Goal: Transaction & Acquisition: Purchase product/service

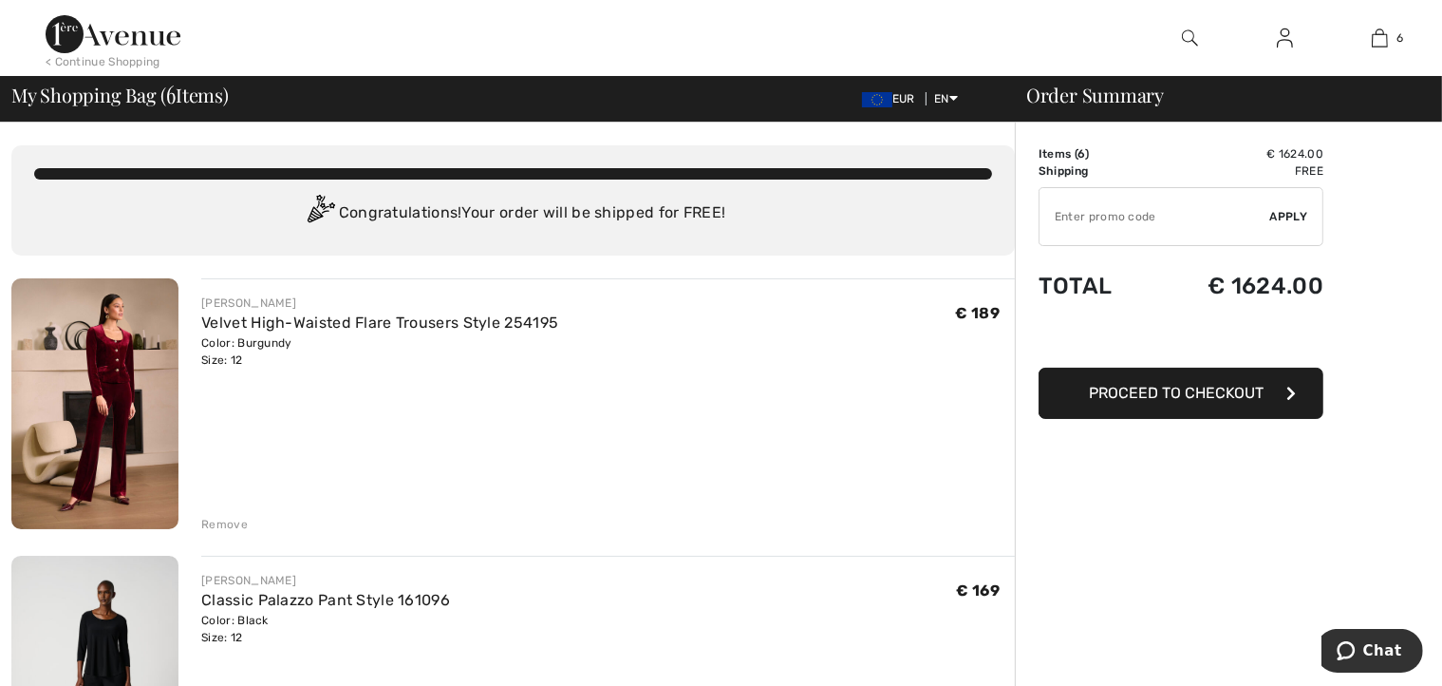
click at [228, 520] on div "Remove" at bounding box center [224, 524] width 47 height 17
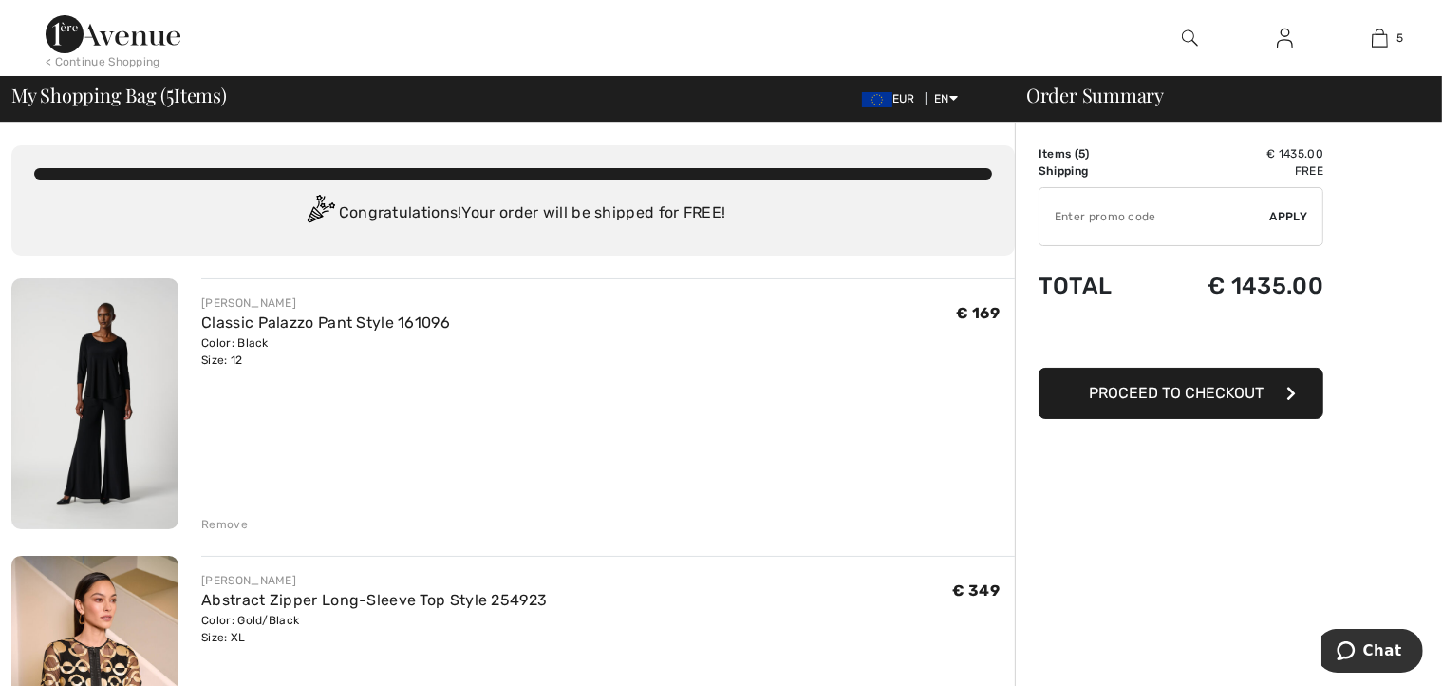
click at [220, 525] on div "Remove" at bounding box center [224, 524] width 47 height 17
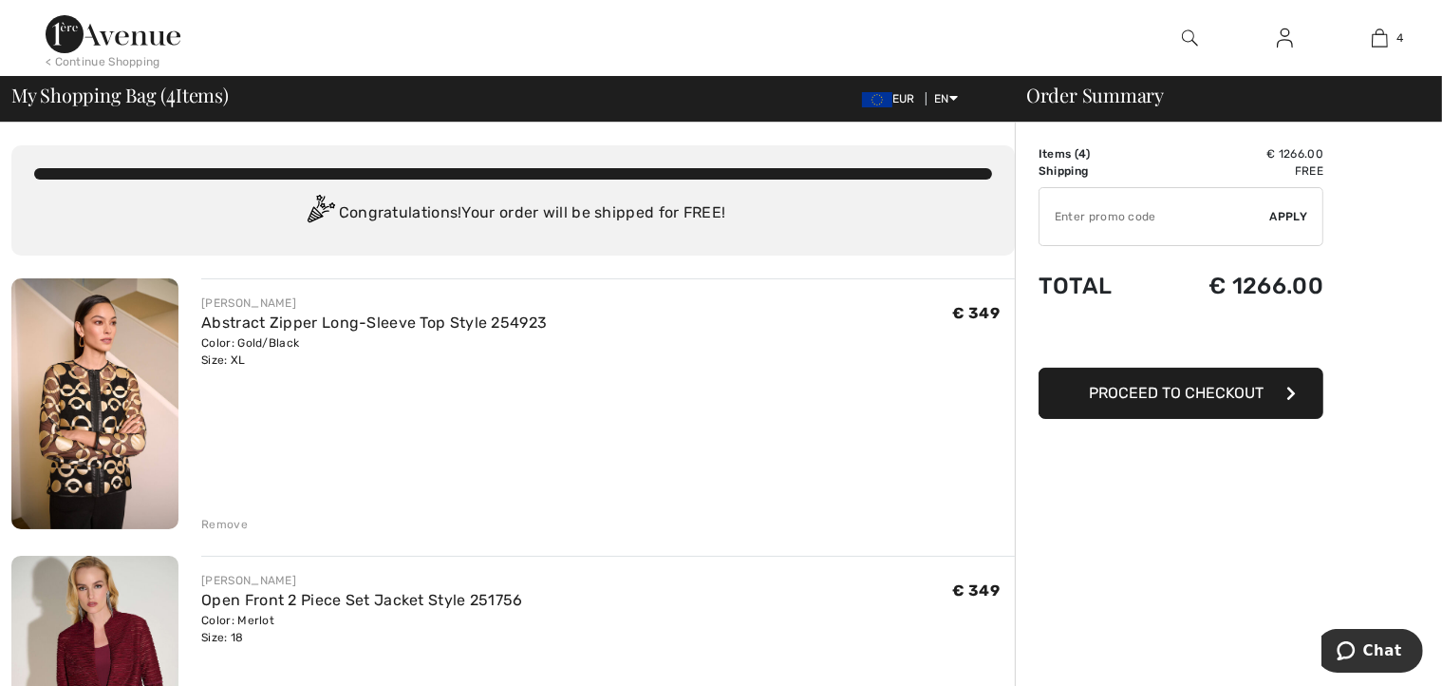
click at [228, 522] on div "Remove" at bounding box center [224, 524] width 47 height 17
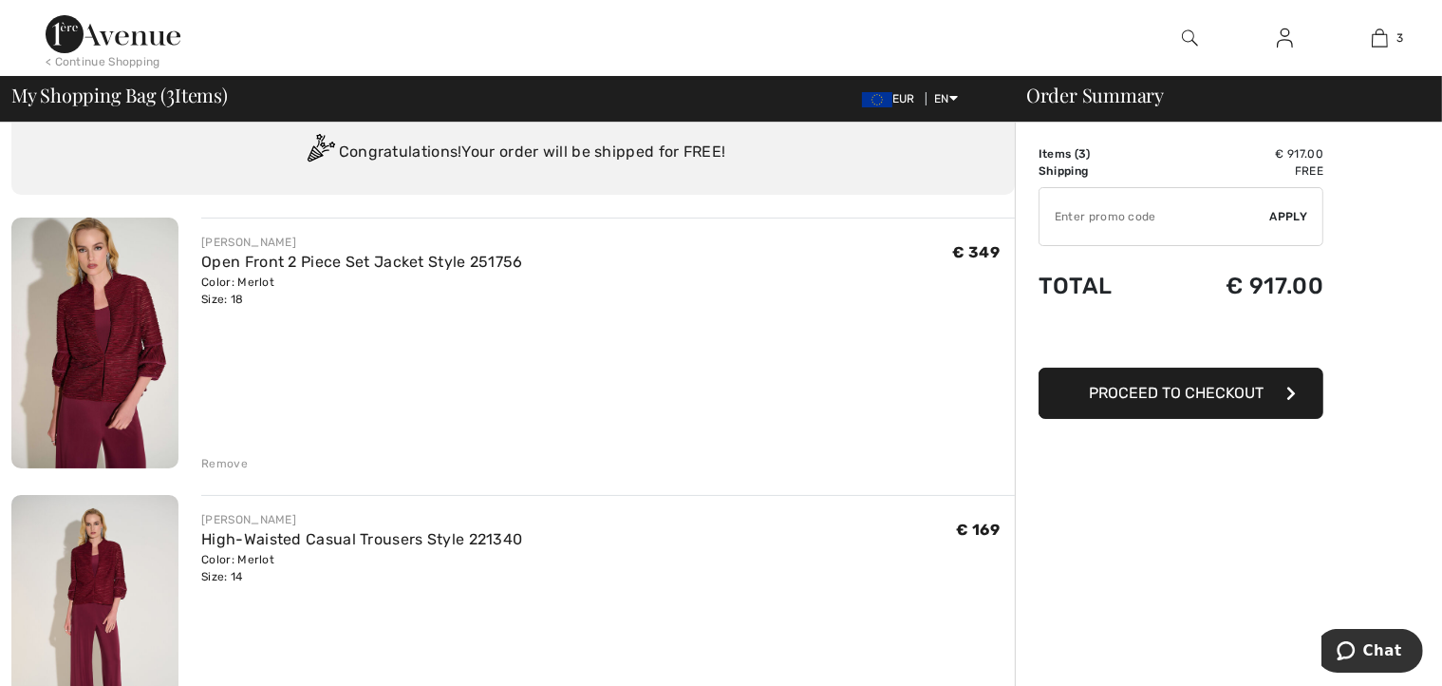
scroll to position [95, 0]
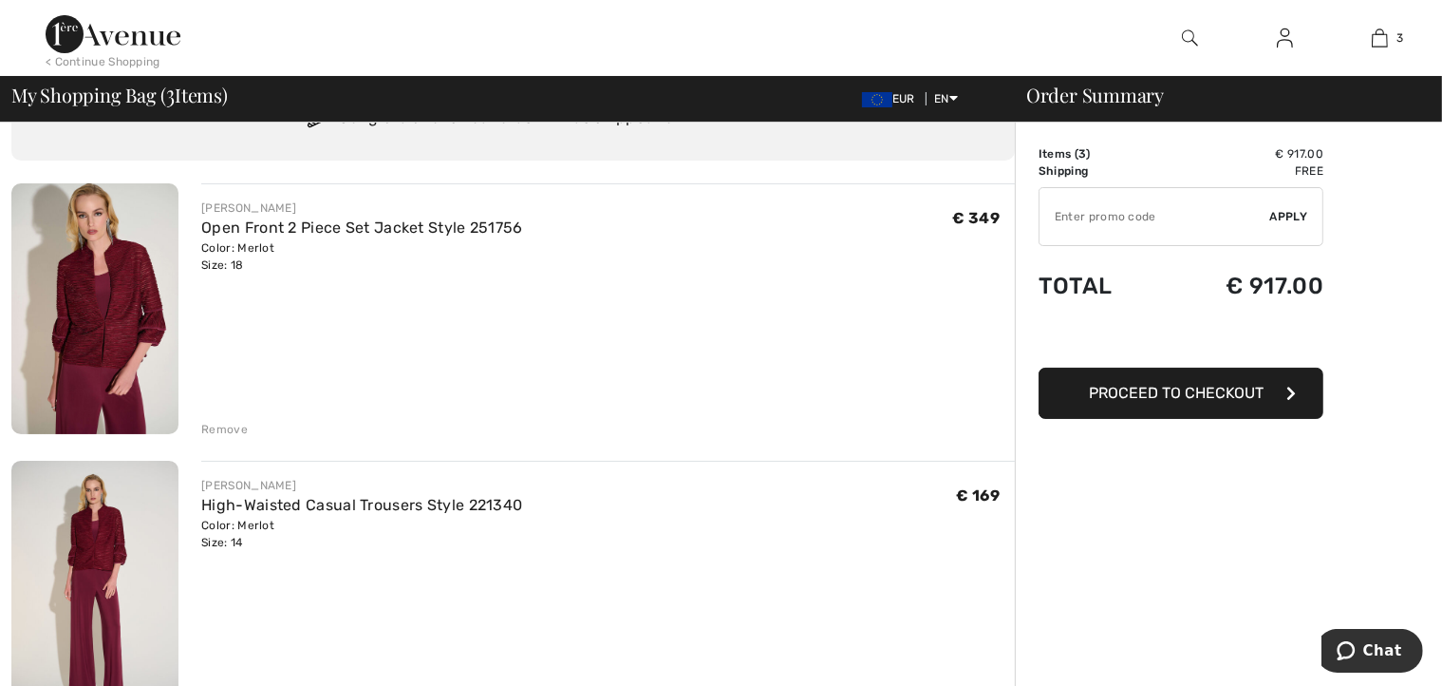
click at [222, 431] on div "Remove" at bounding box center [224, 429] width 47 height 17
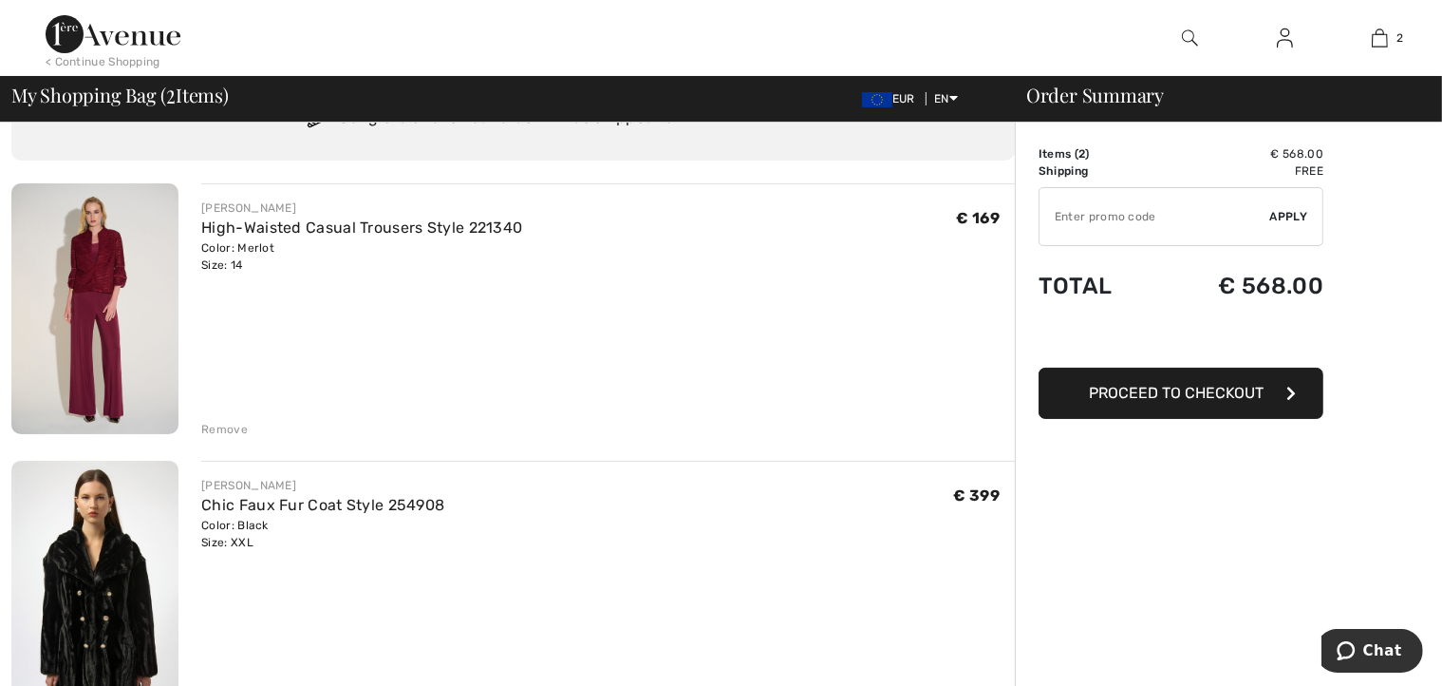
click at [226, 427] on div "Remove" at bounding box center [224, 429] width 47 height 17
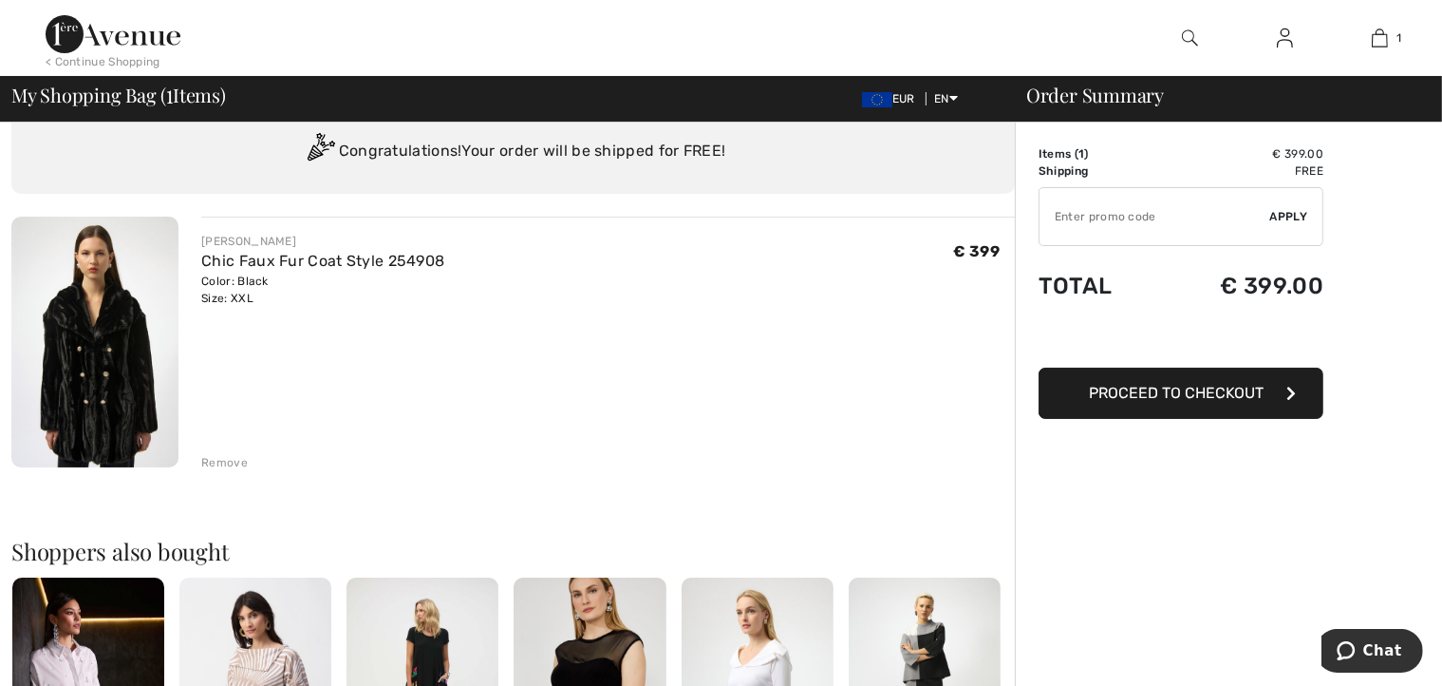
scroll to position [0, 0]
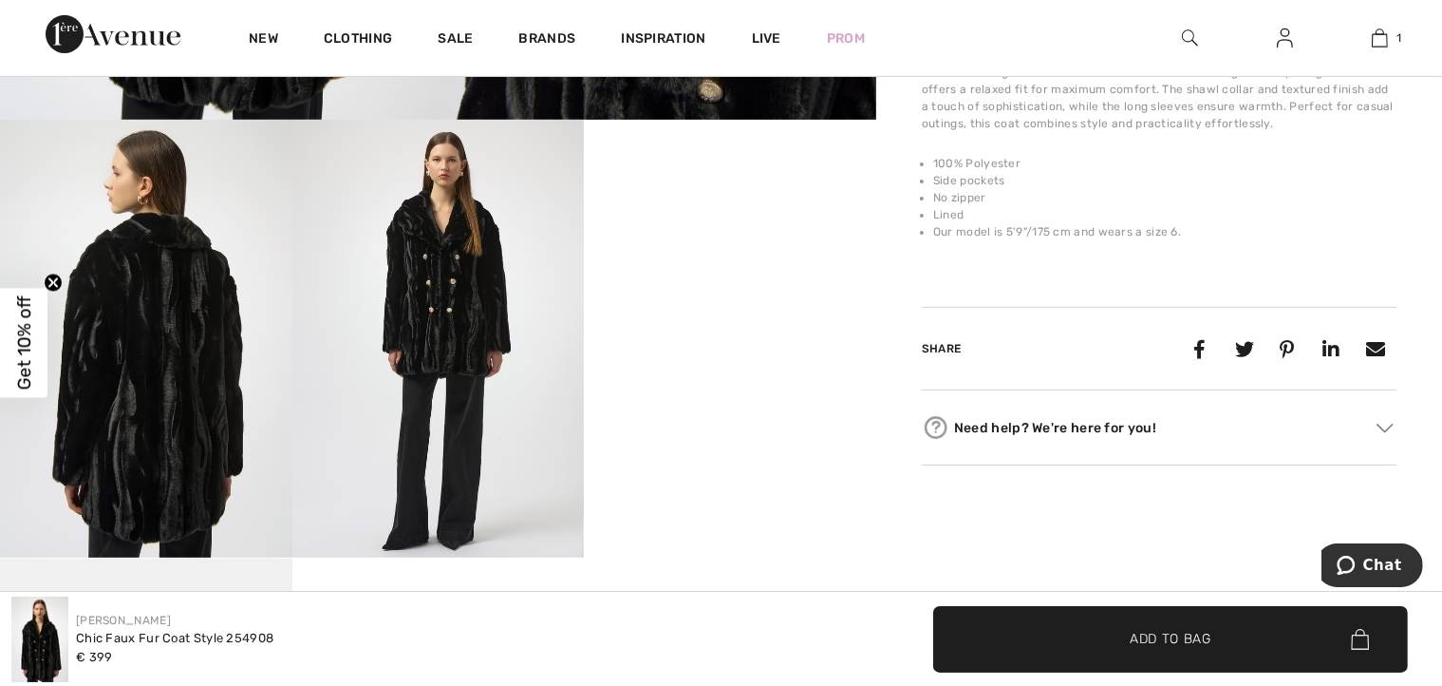
scroll to position [684, 0]
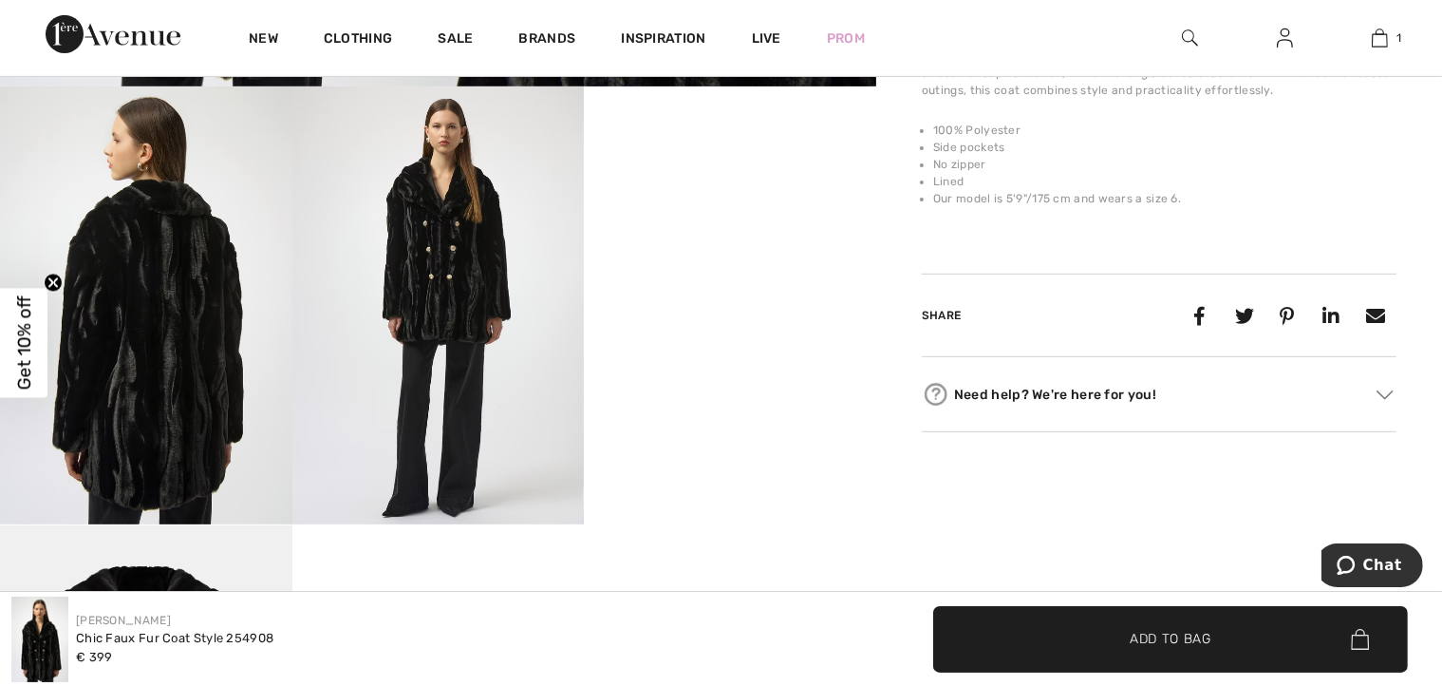
click at [726, 233] on video "Your browser does not support the video tag." at bounding box center [730, 159] width 292 height 146
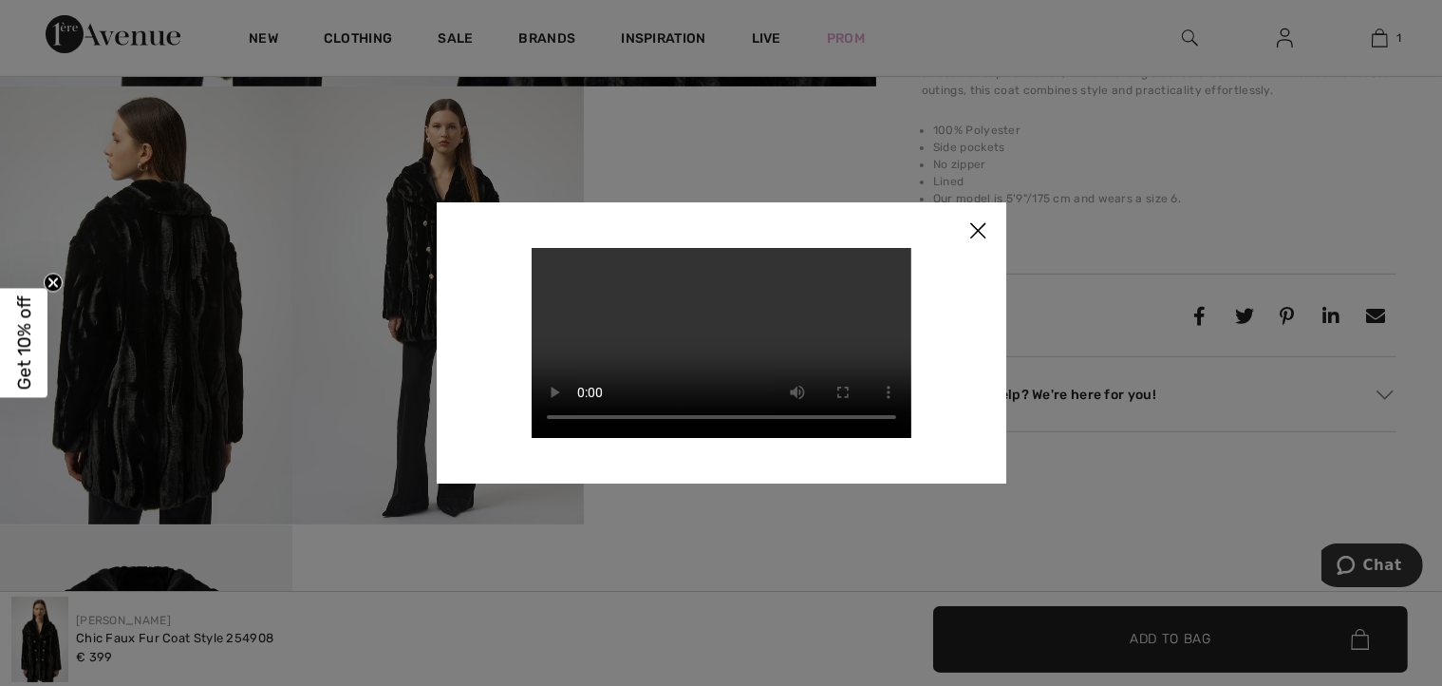
scroll to position [89, 0]
click at [946, 211] on div "Your browser does not support the video tag." at bounding box center [722, 342] width 570 height 281
click at [960, 203] on img at bounding box center [978, 231] width 57 height 59
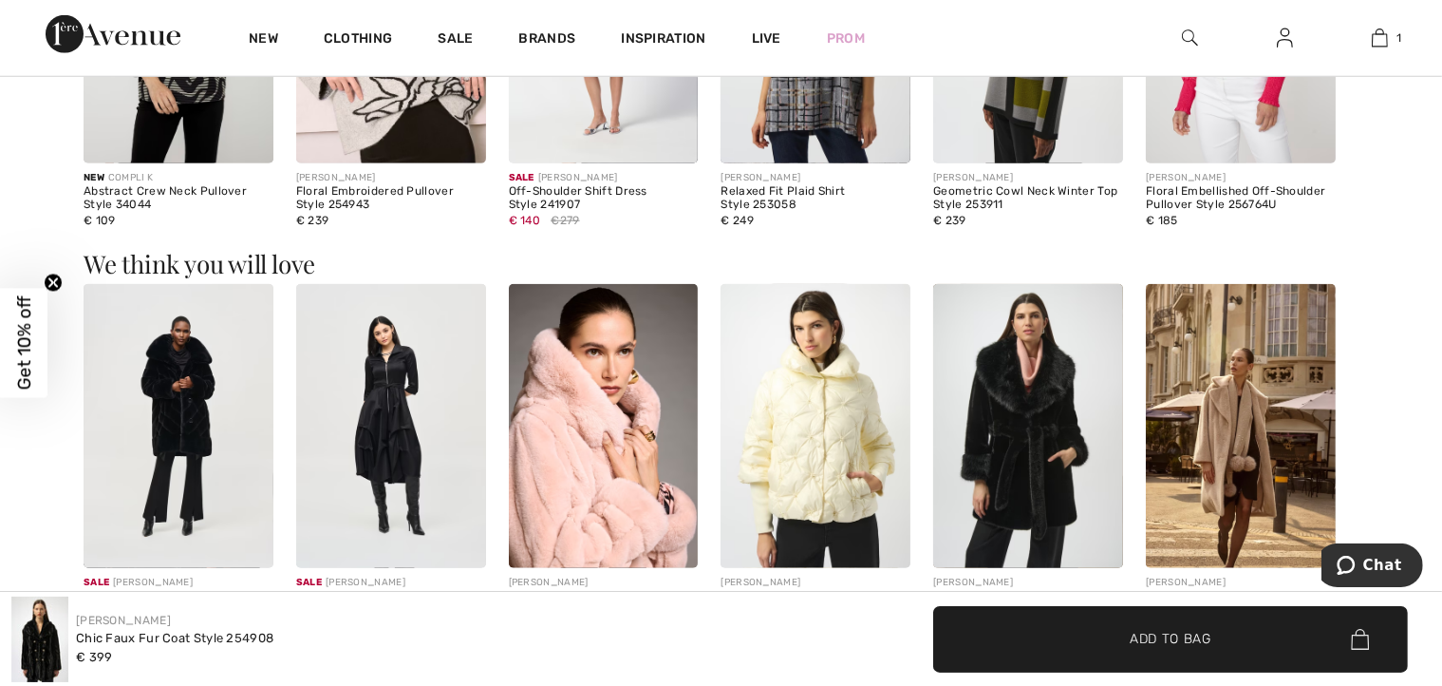
scroll to position [1918, 0]
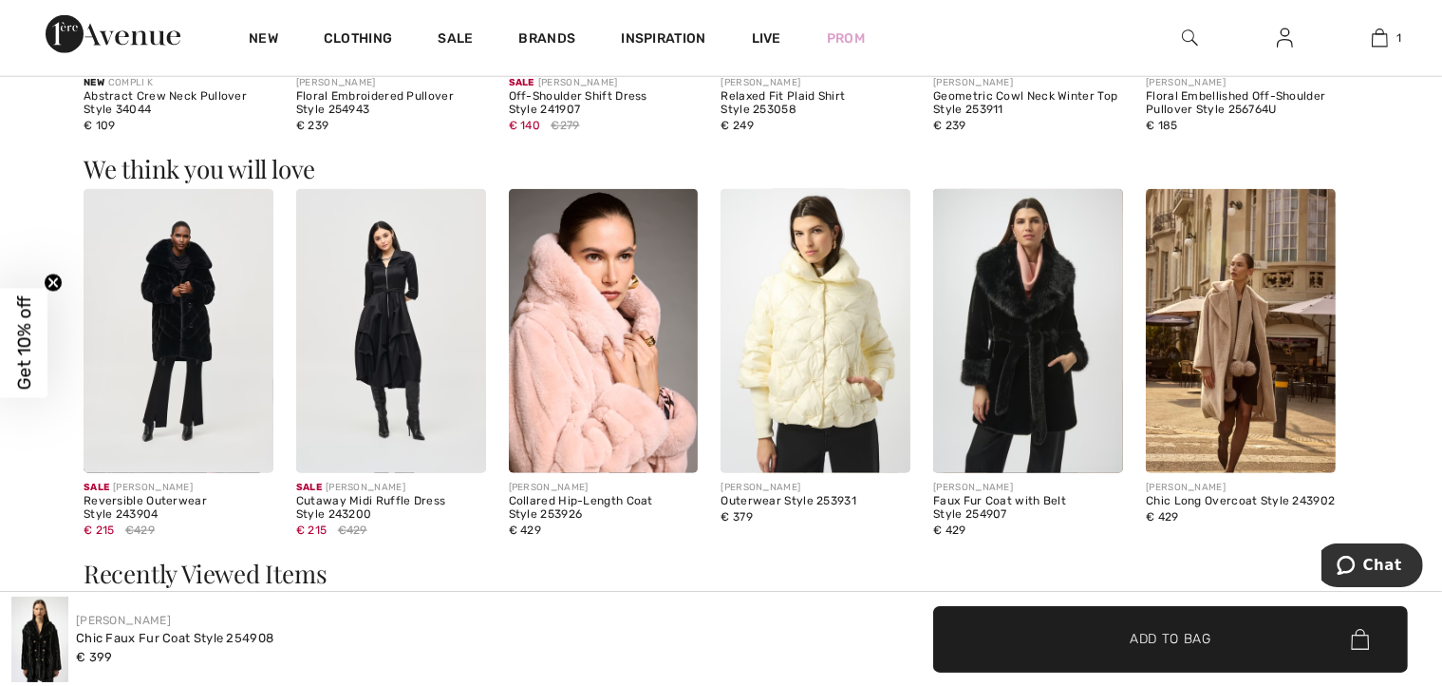
click at [184, 335] on img at bounding box center [179, 331] width 190 height 285
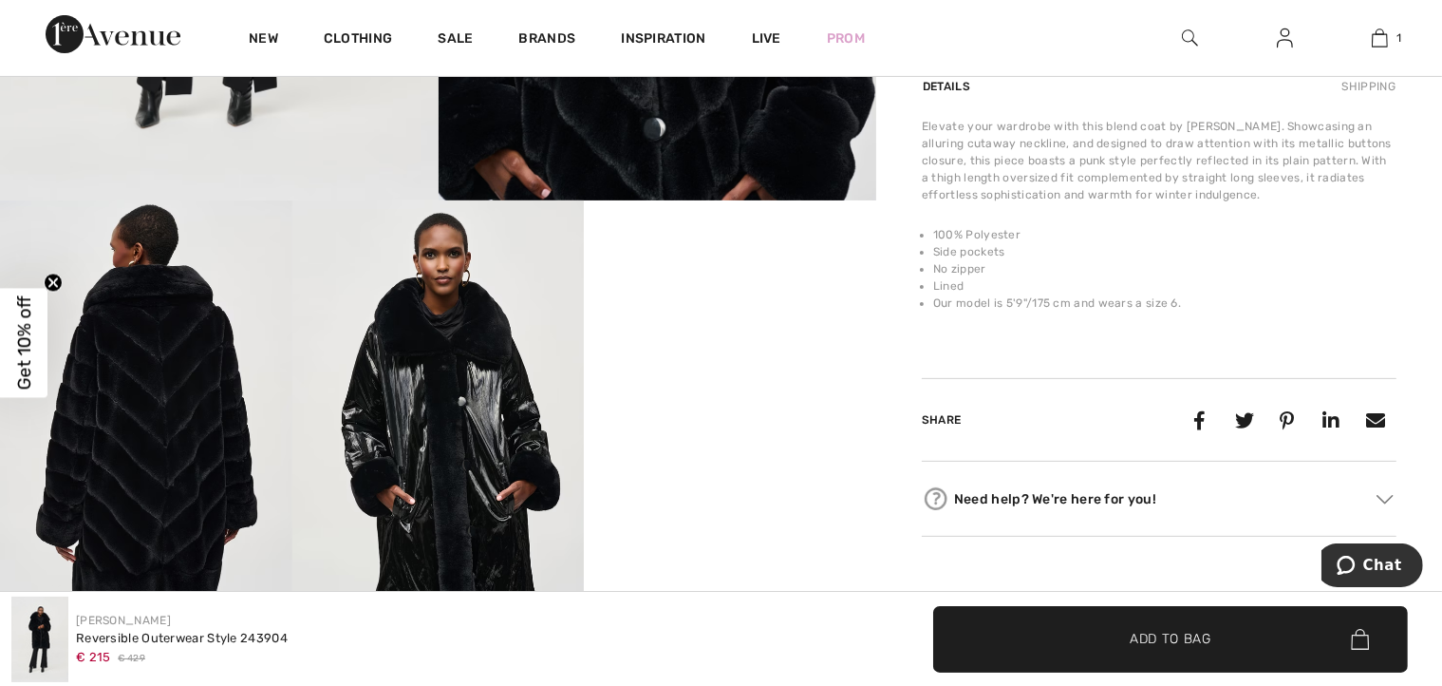
scroll to position [665, 0]
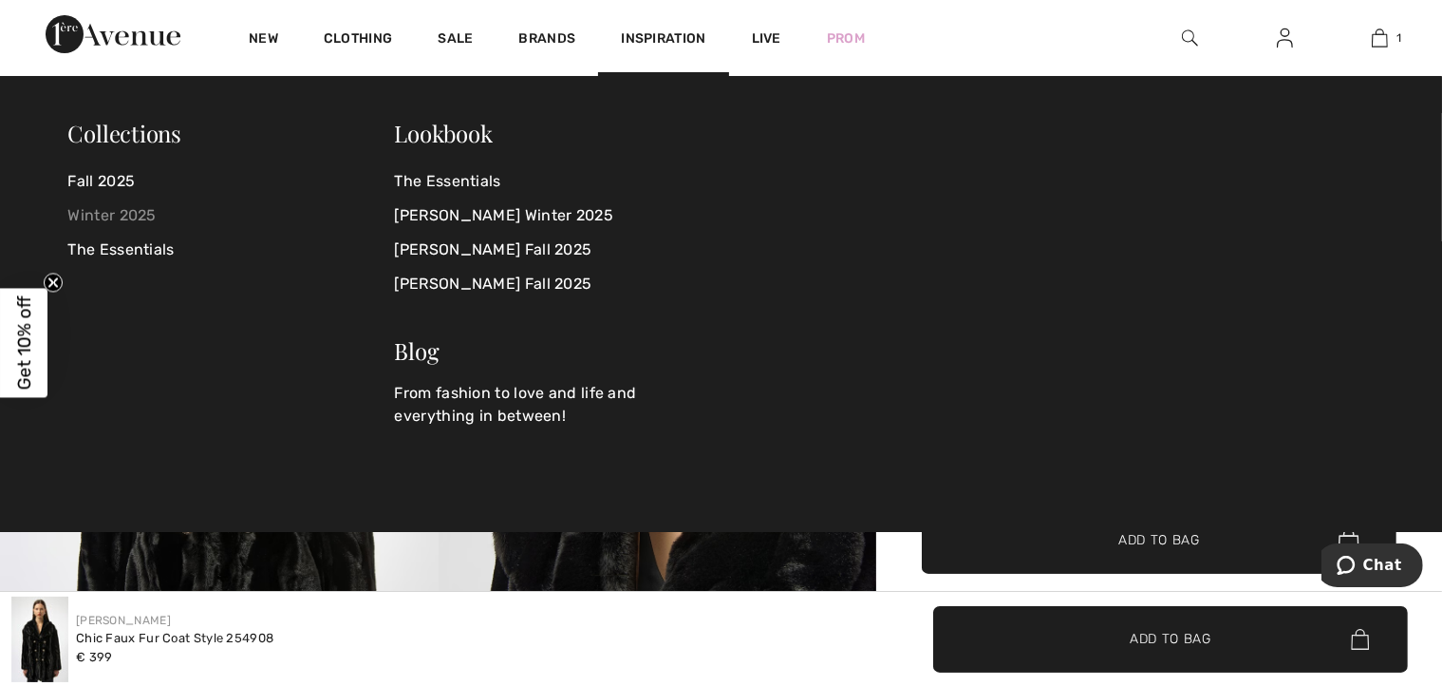
click at [110, 212] on link "Winter 2025" at bounding box center [231, 215] width 327 height 34
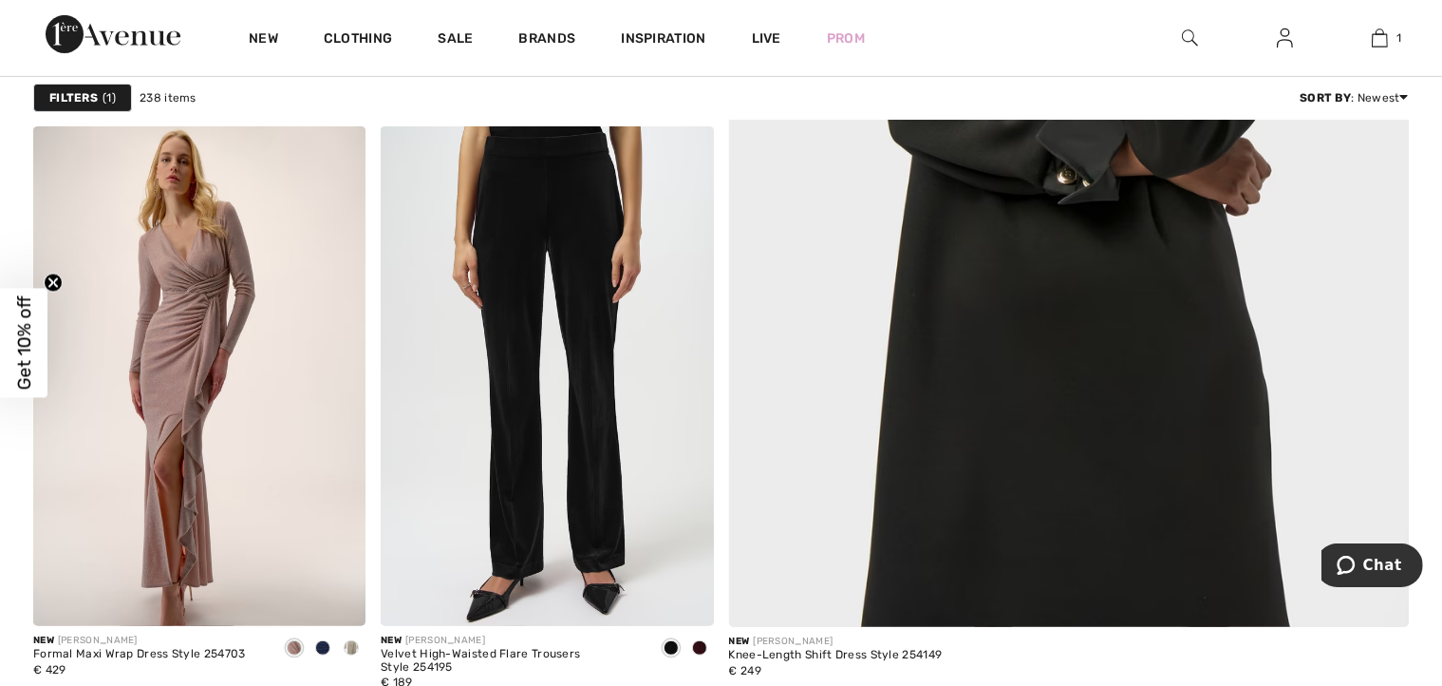
scroll to position [694, 0]
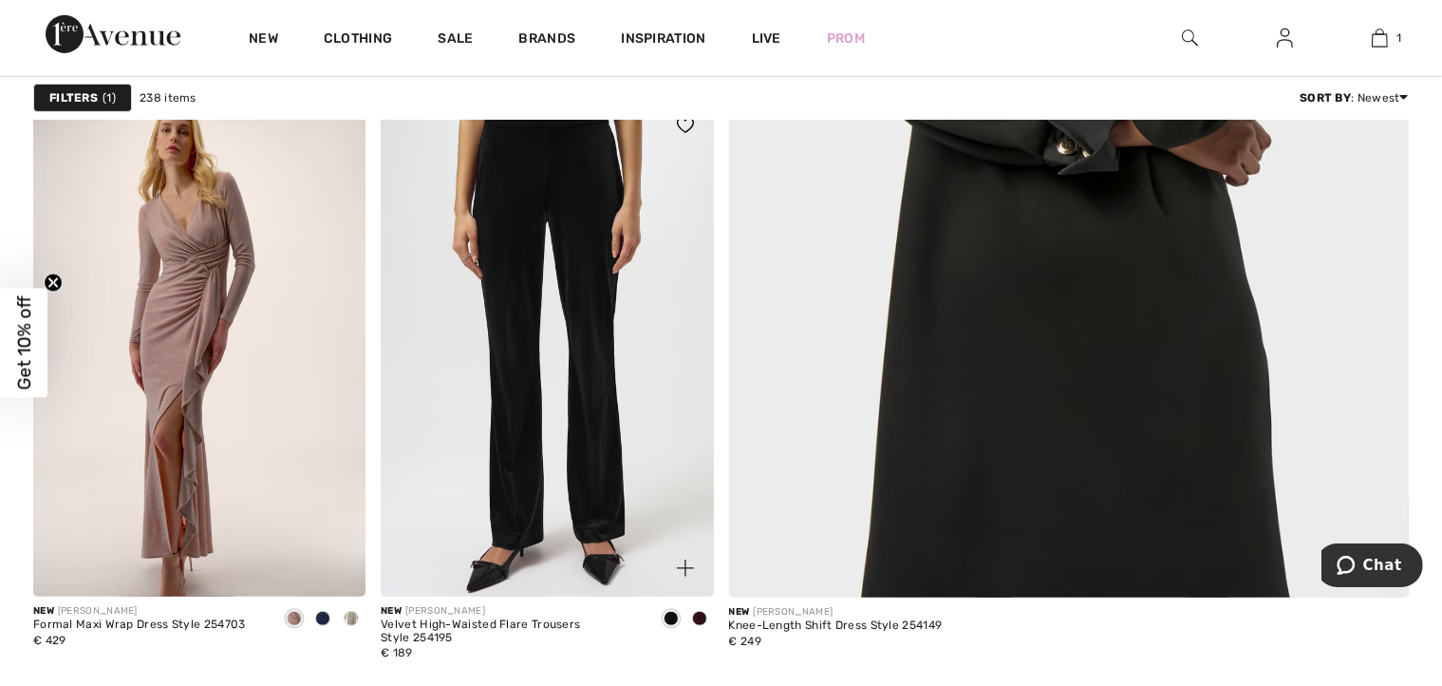
click at [701, 617] on span at bounding box center [699, 618] width 15 height 15
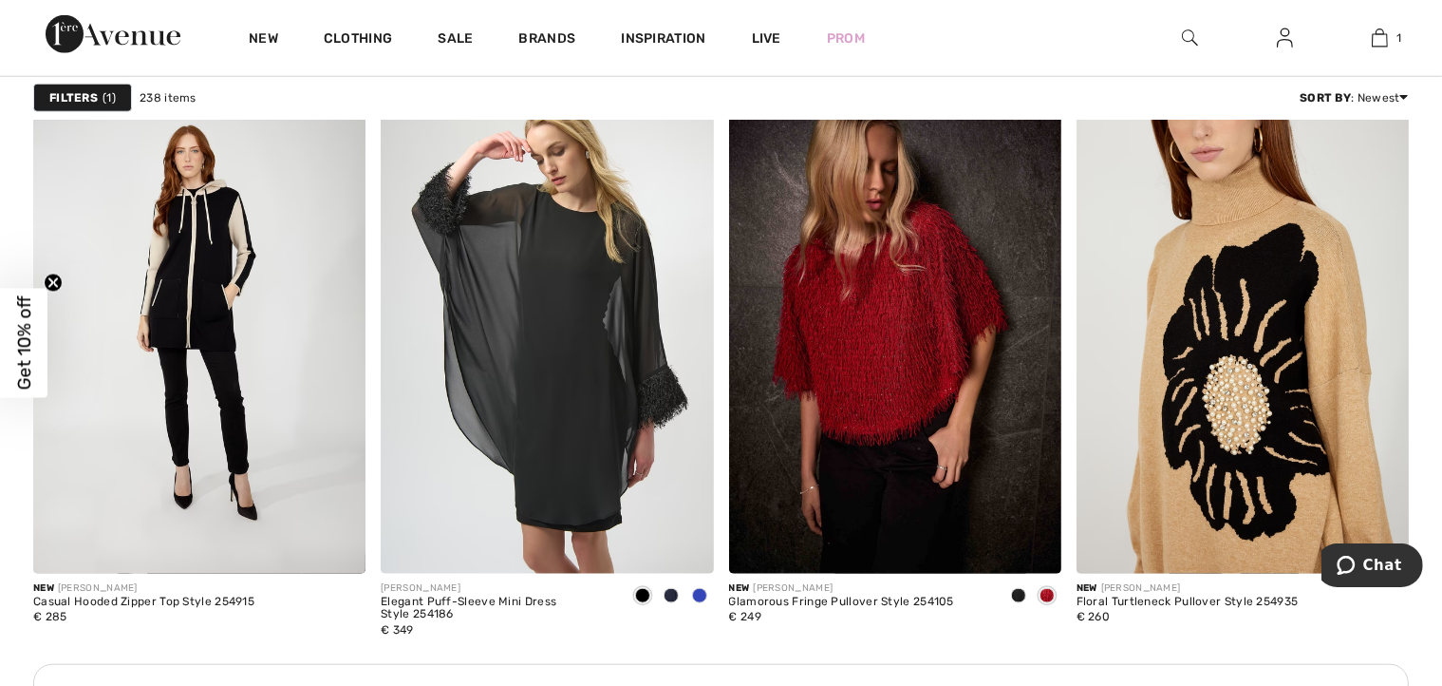
scroll to position [1929, 0]
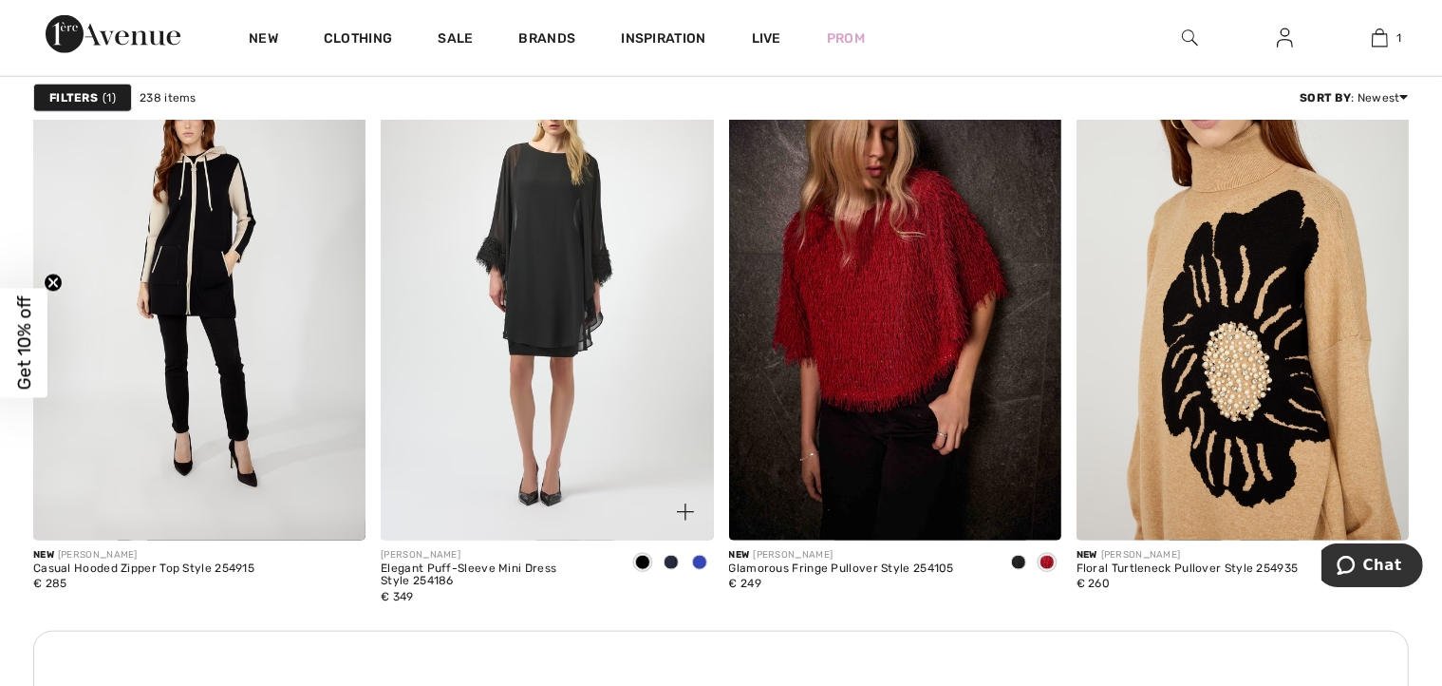
click at [703, 559] on span at bounding box center [699, 562] width 15 height 15
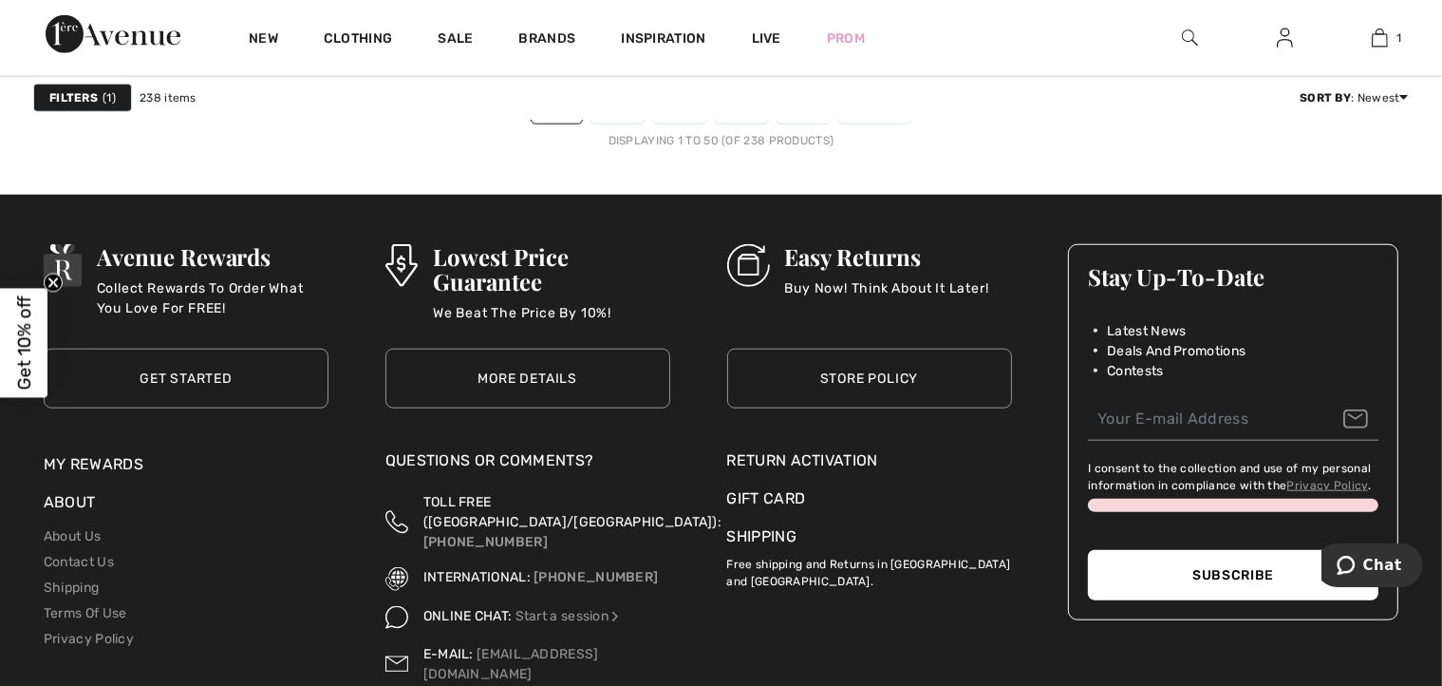
scroll to position [8913, 0]
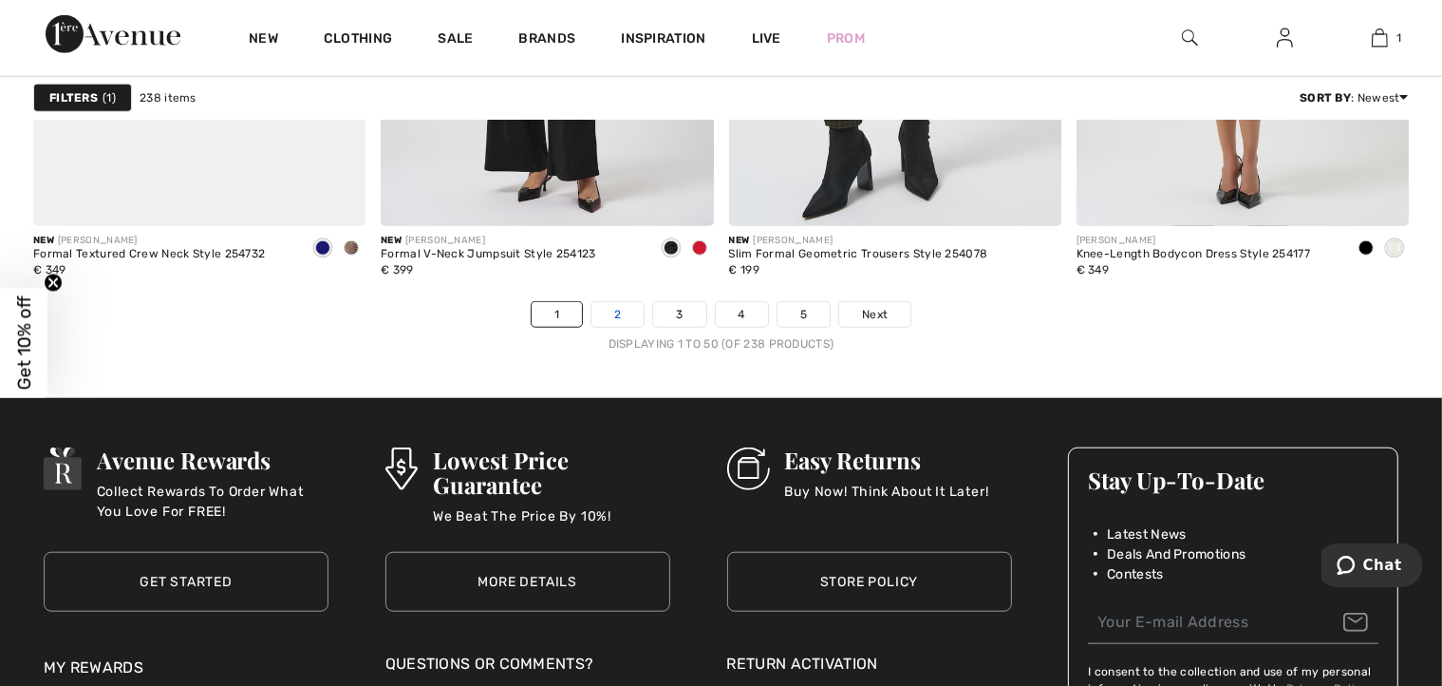
click at [616, 302] on link "2" at bounding box center [618, 314] width 52 height 25
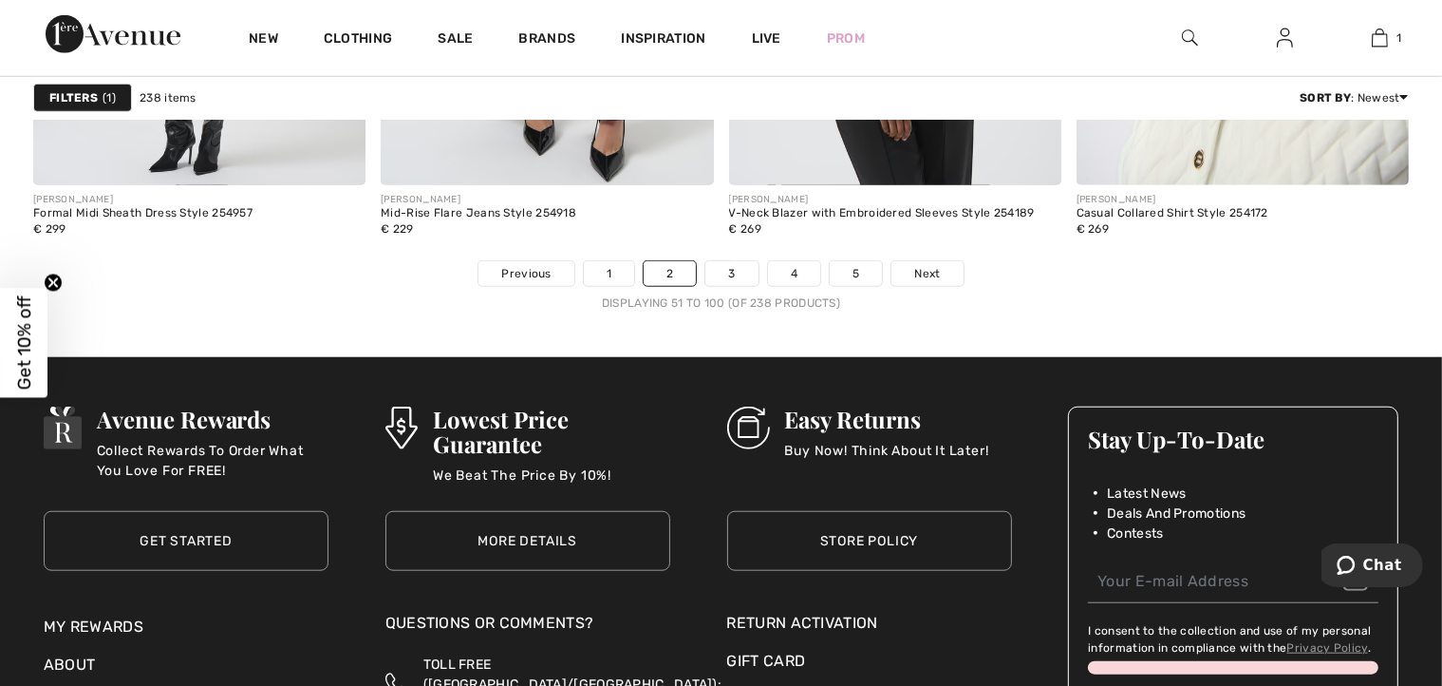
scroll to position [8926, 0]
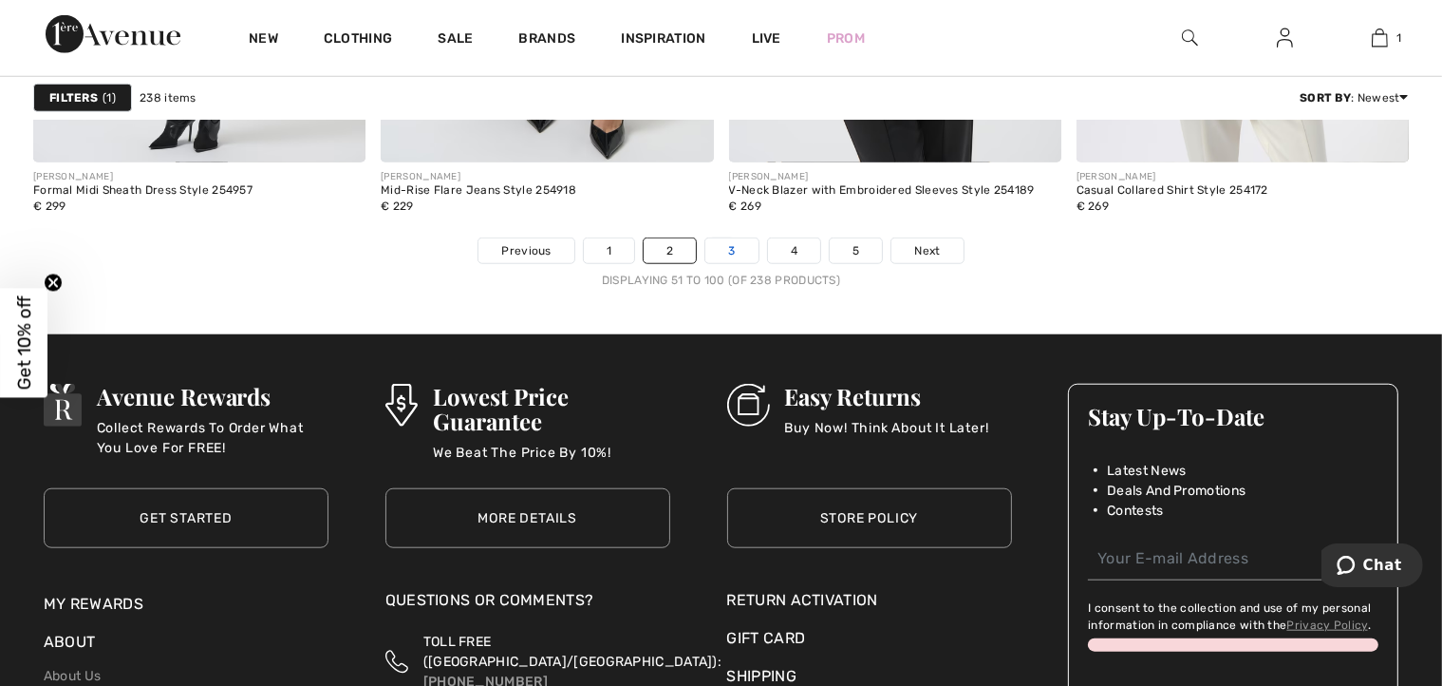
click at [733, 245] on link "3" at bounding box center [732, 250] width 52 height 25
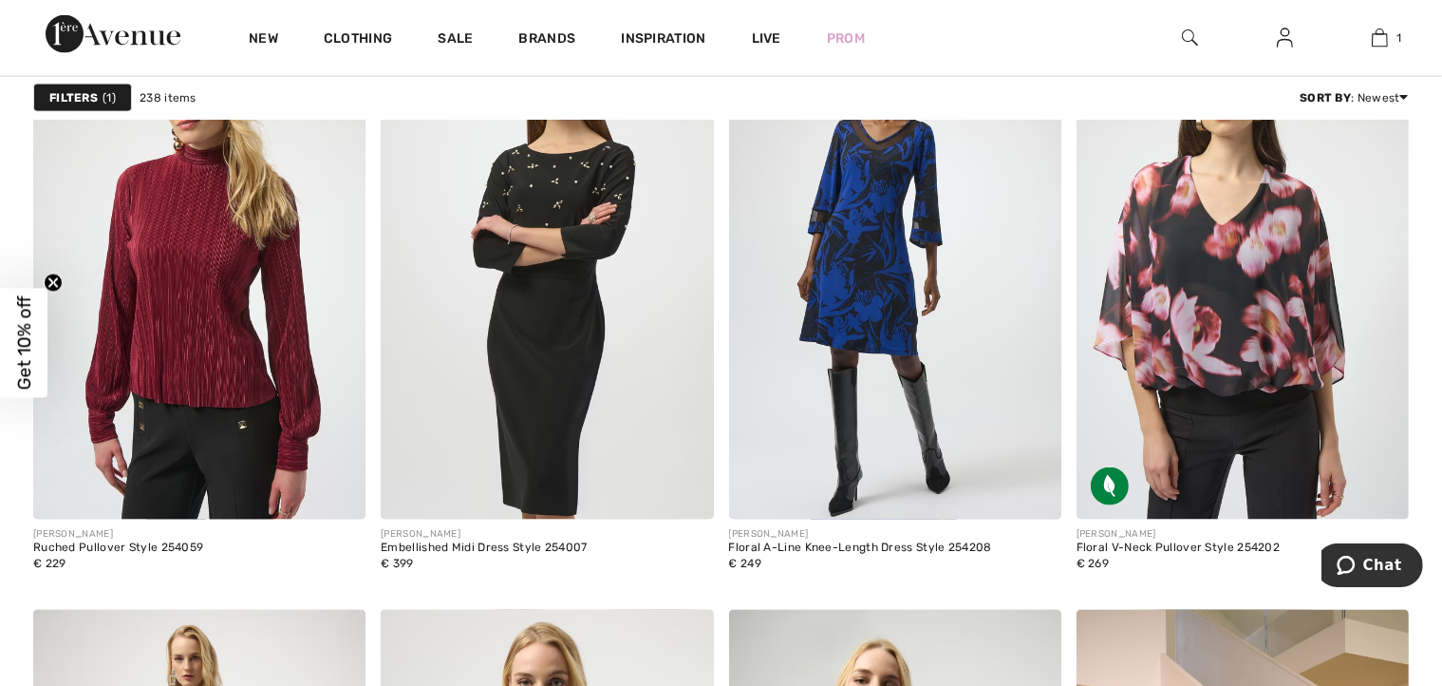
scroll to position [2849, 0]
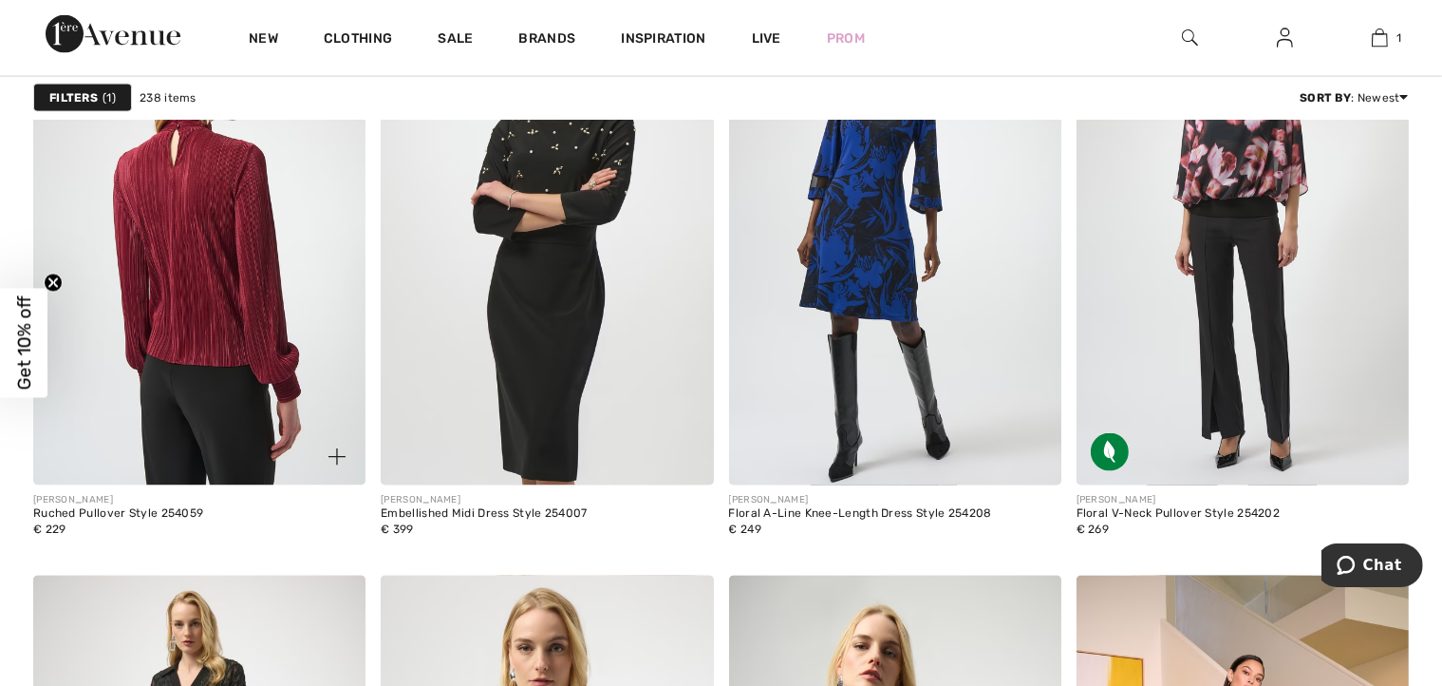
click at [214, 302] on img at bounding box center [199, 236] width 332 height 499
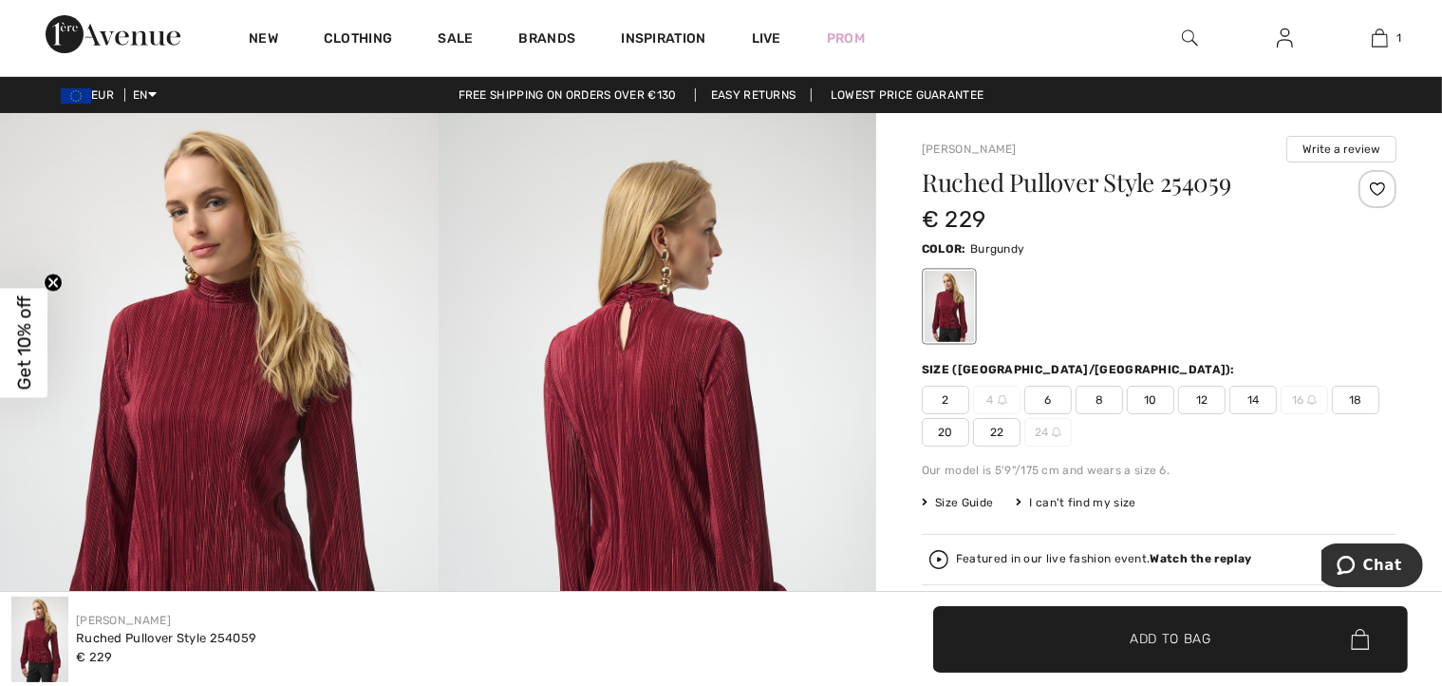
click at [980, 499] on span "Size Guide" at bounding box center [957, 502] width 71 height 17
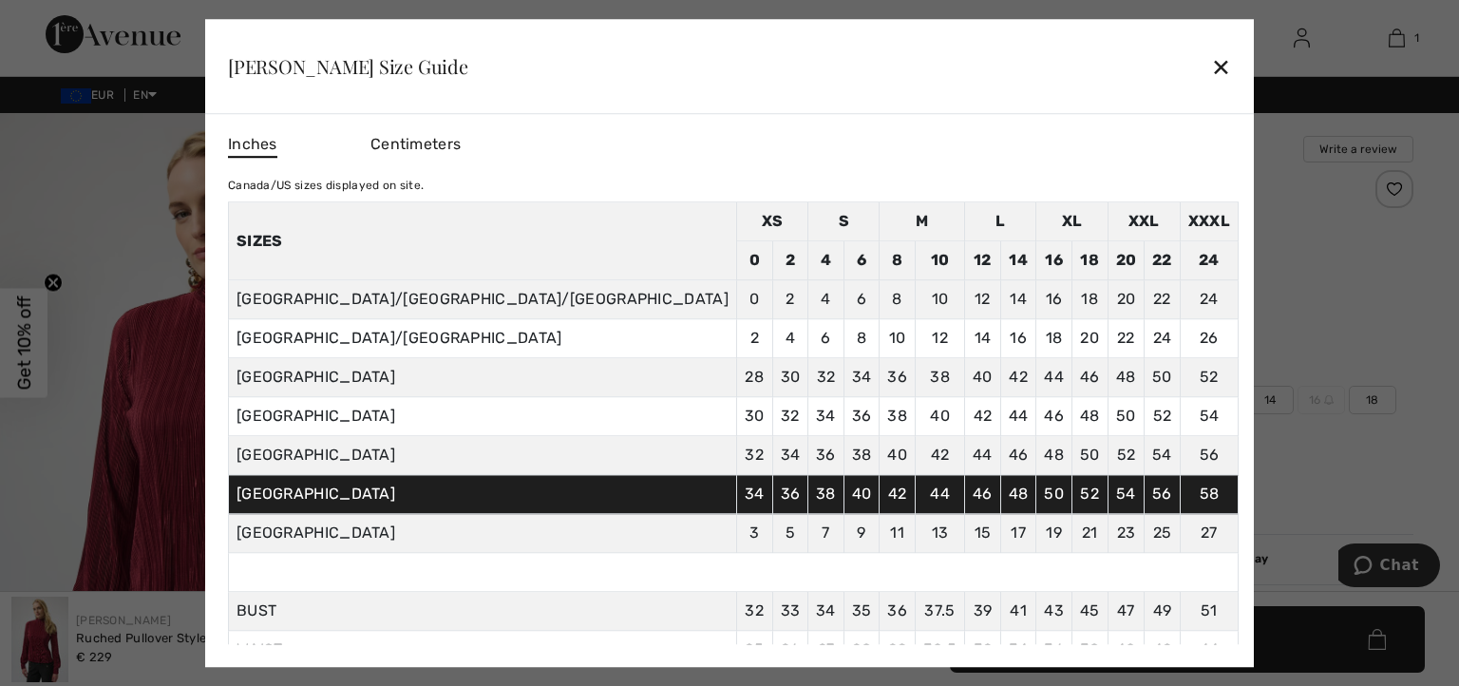
click at [1375, 395] on div at bounding box center [729, 343] width 1459 height 686
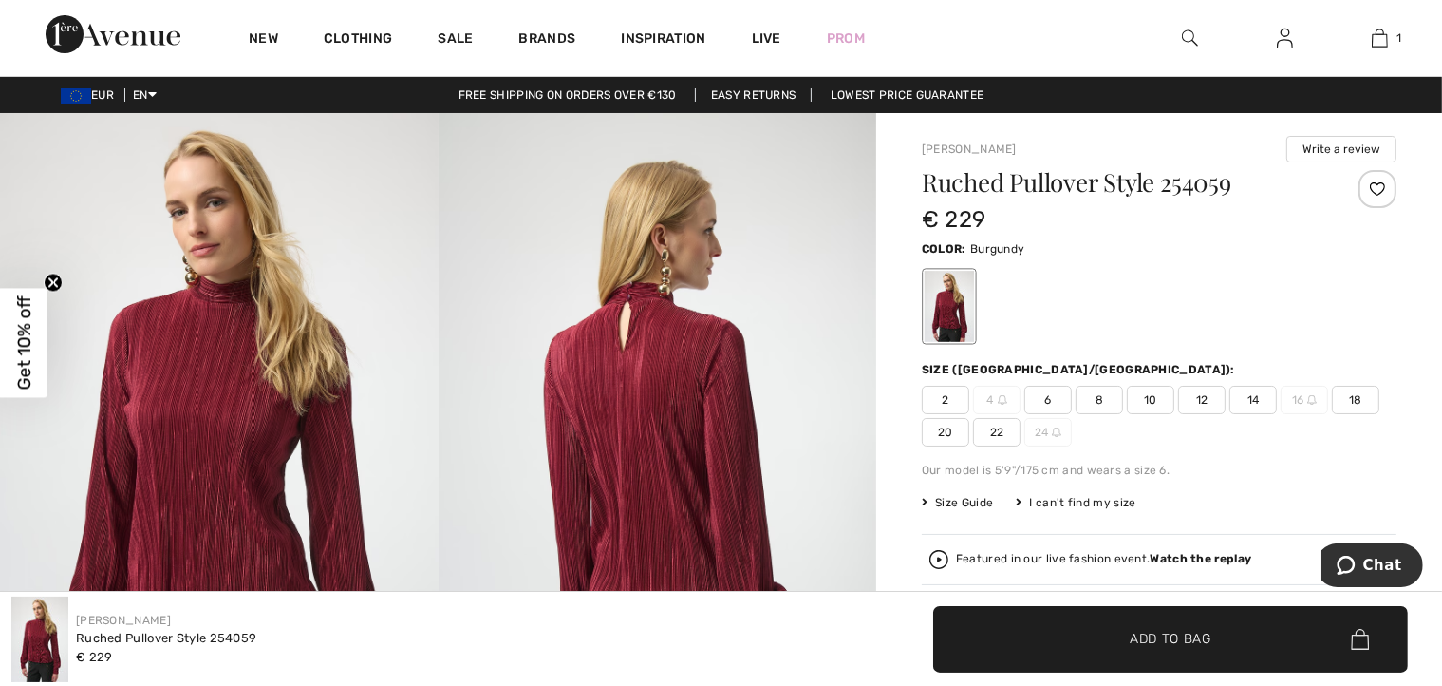
click at [1365, 399] on span "18" at bounding box center [1355, 400] width 47 height 28
click at [1151, 642] on span "Add to Bag" at bounding box center [1171, 639] width 82 height 20
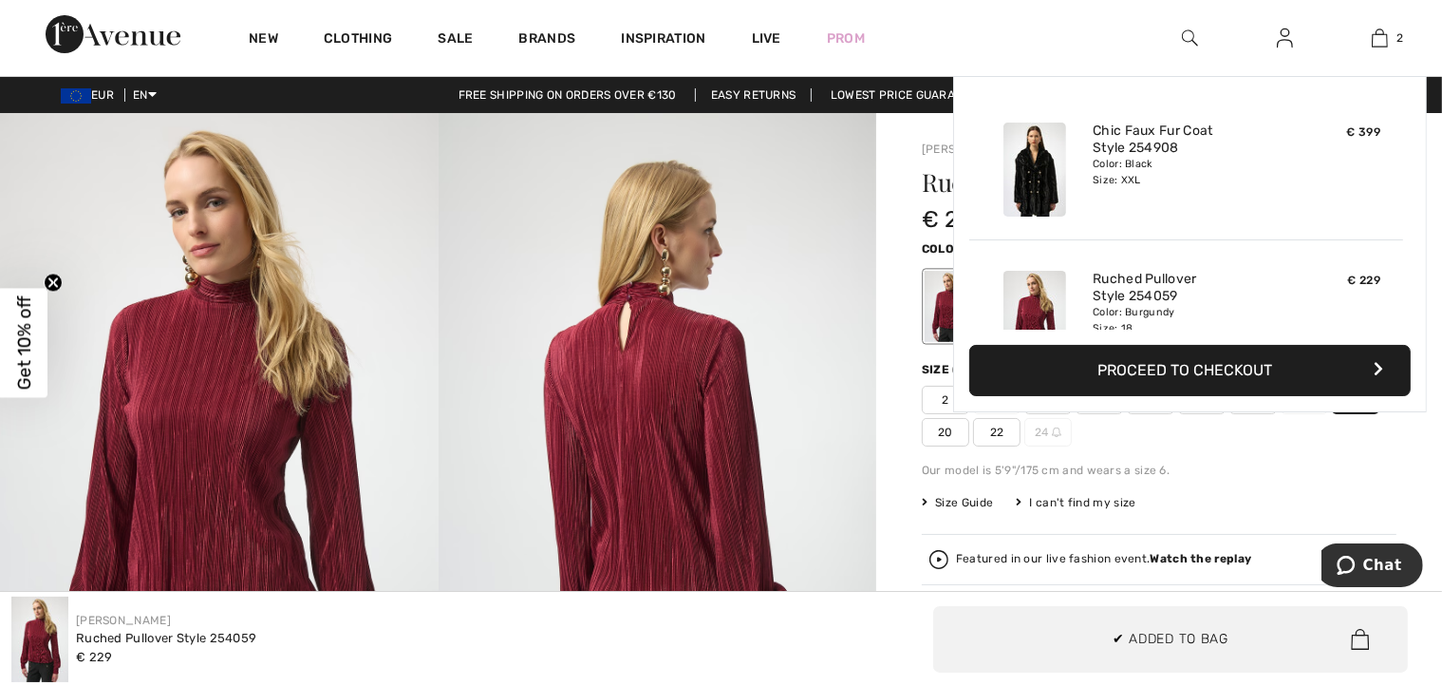
scroll to position [58, 0]
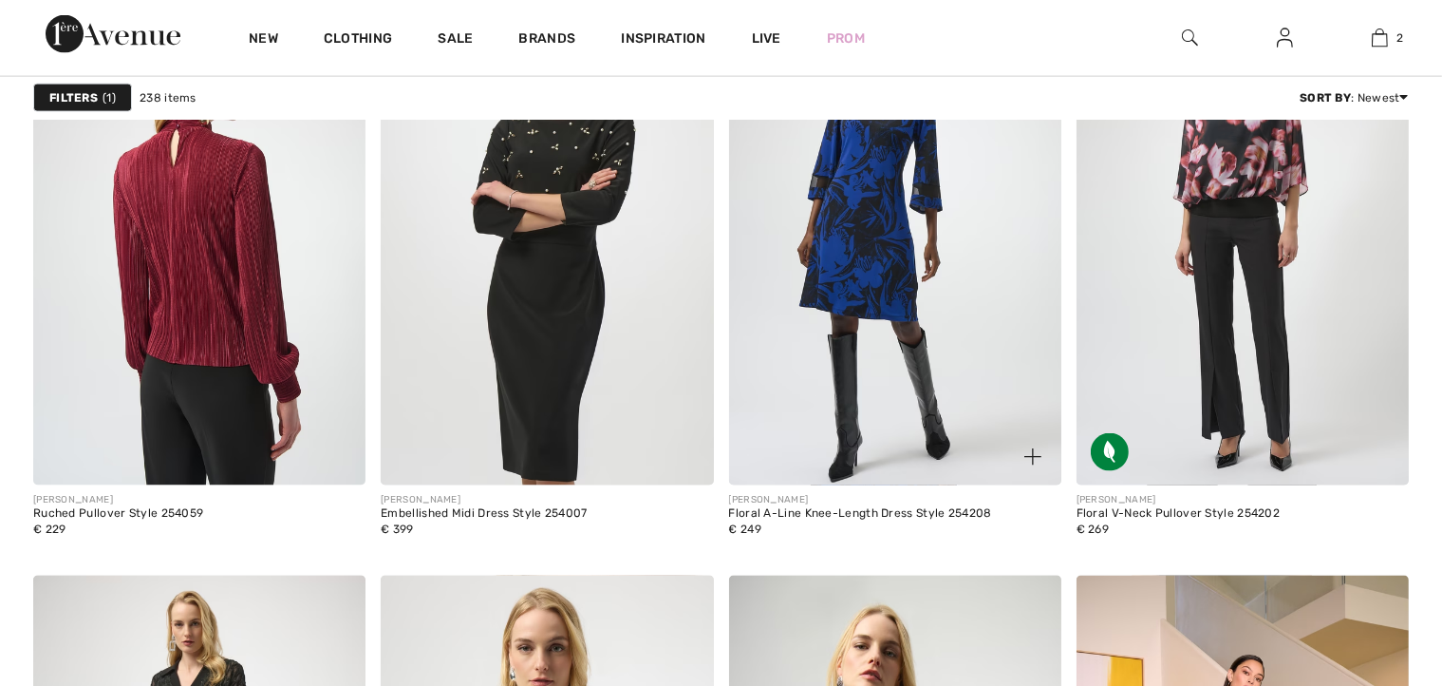
scroll to position [2799, 0]
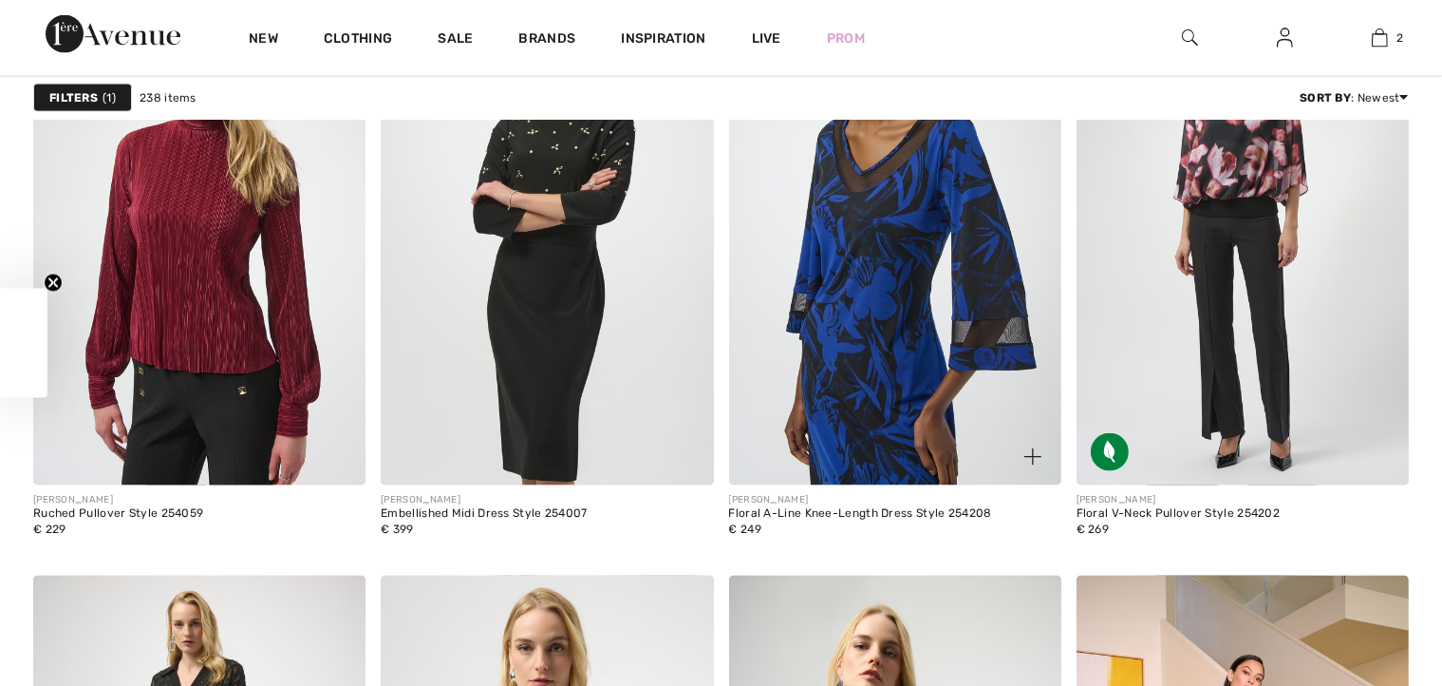
checkbox input "true"
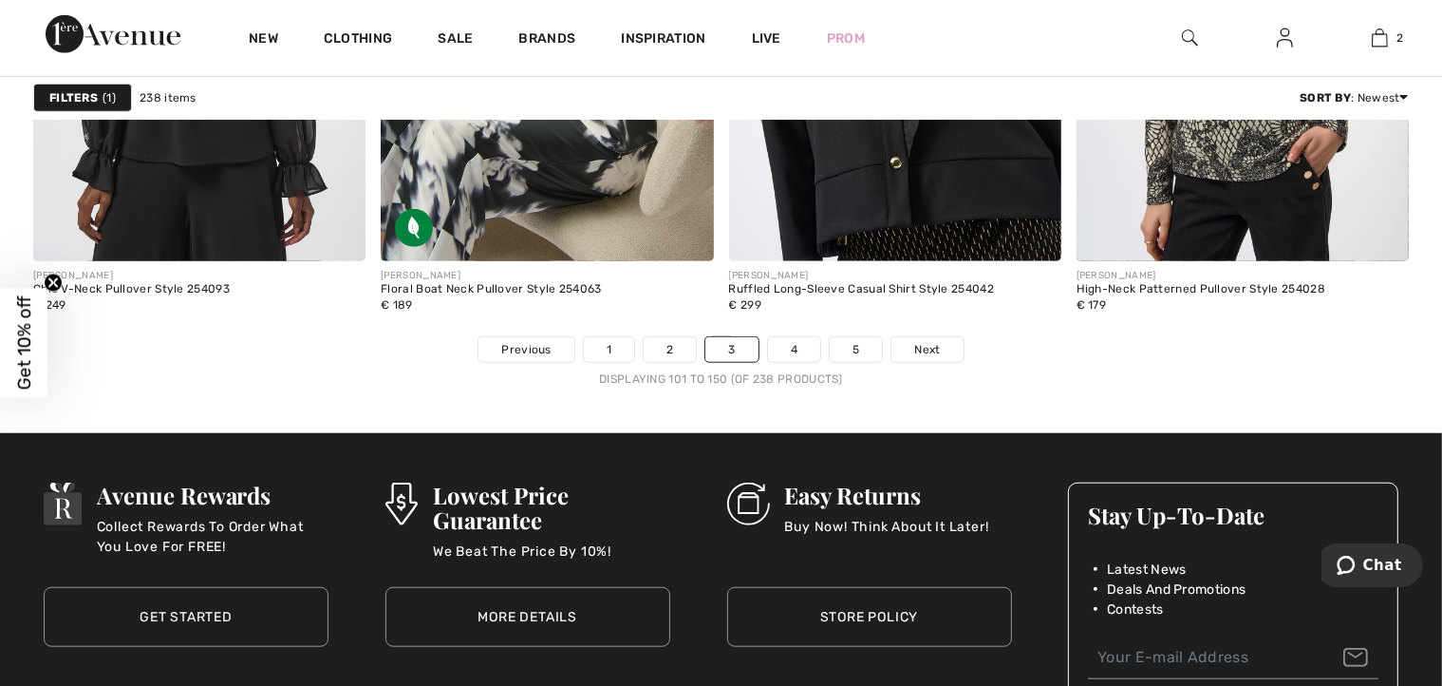
scroll to position [8876, 0]
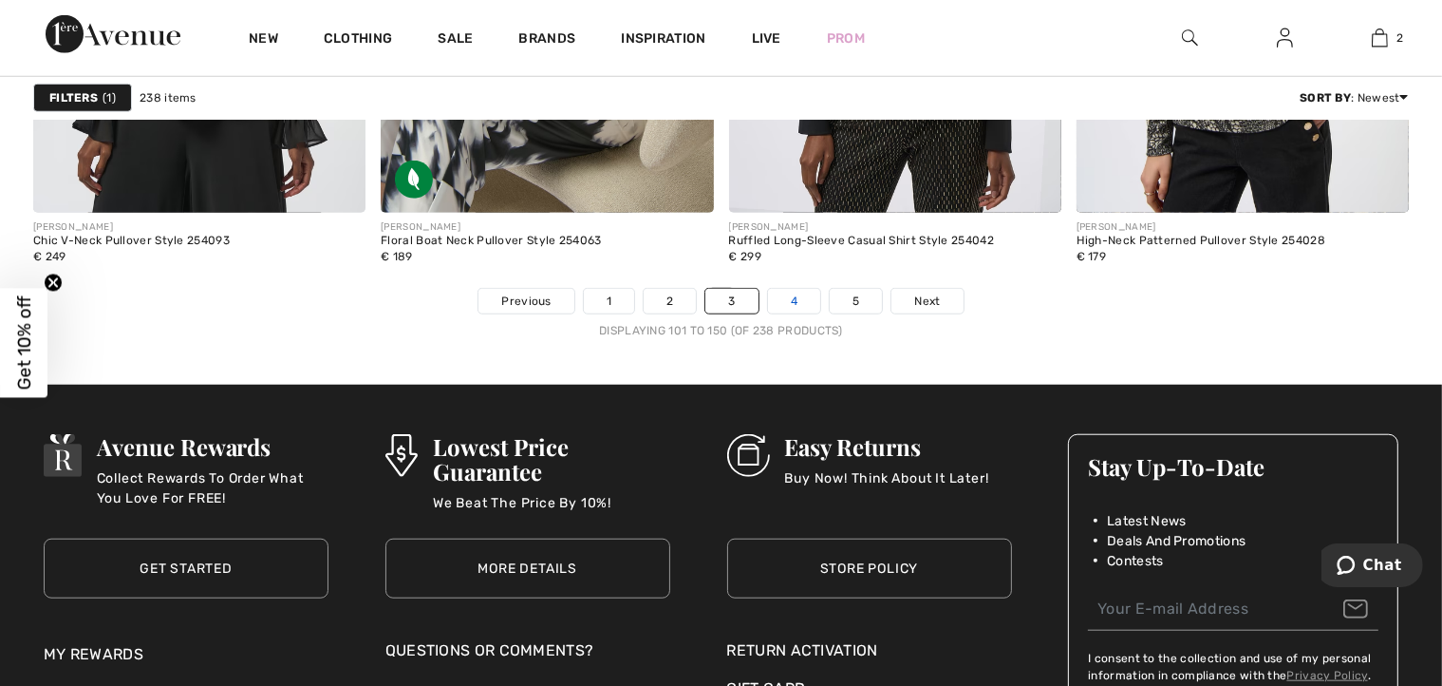
click at [798, 291] on link "4" at bounding box center [794, 301] width 52 height 25
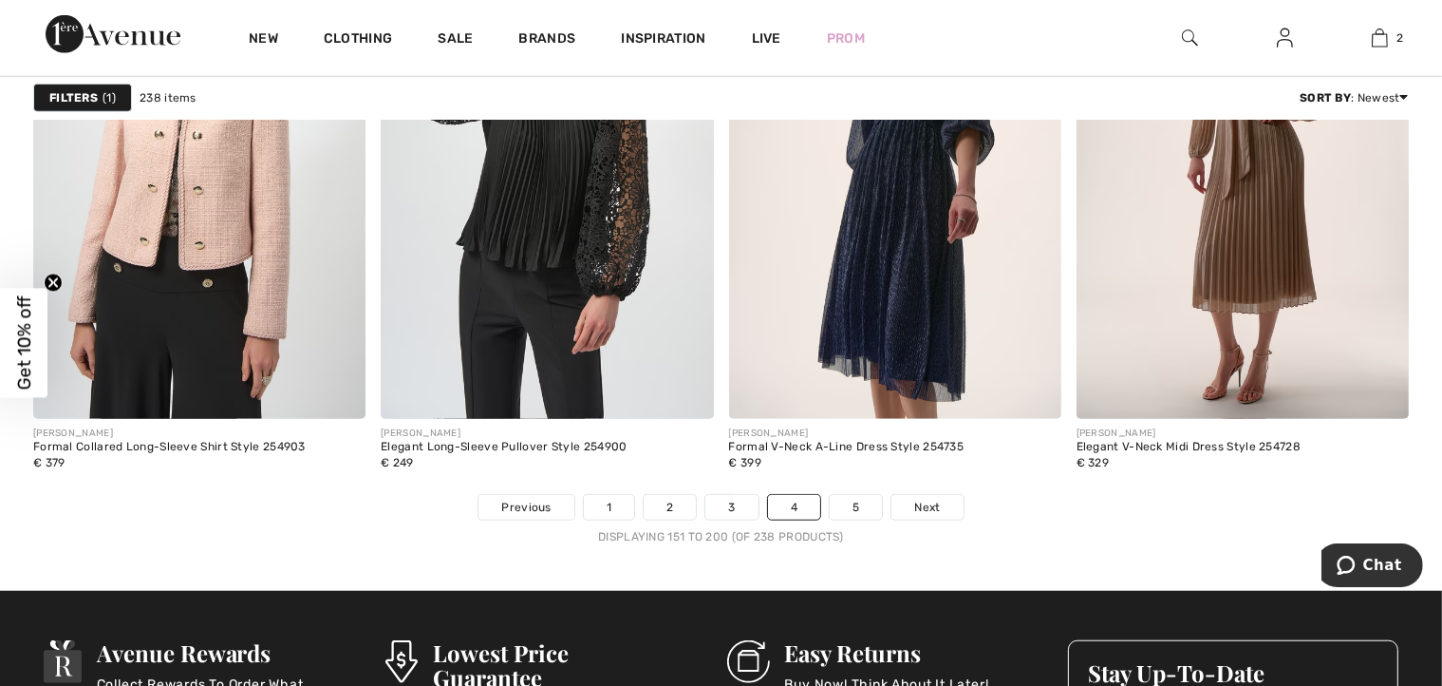
scroll to position [8736, 0]
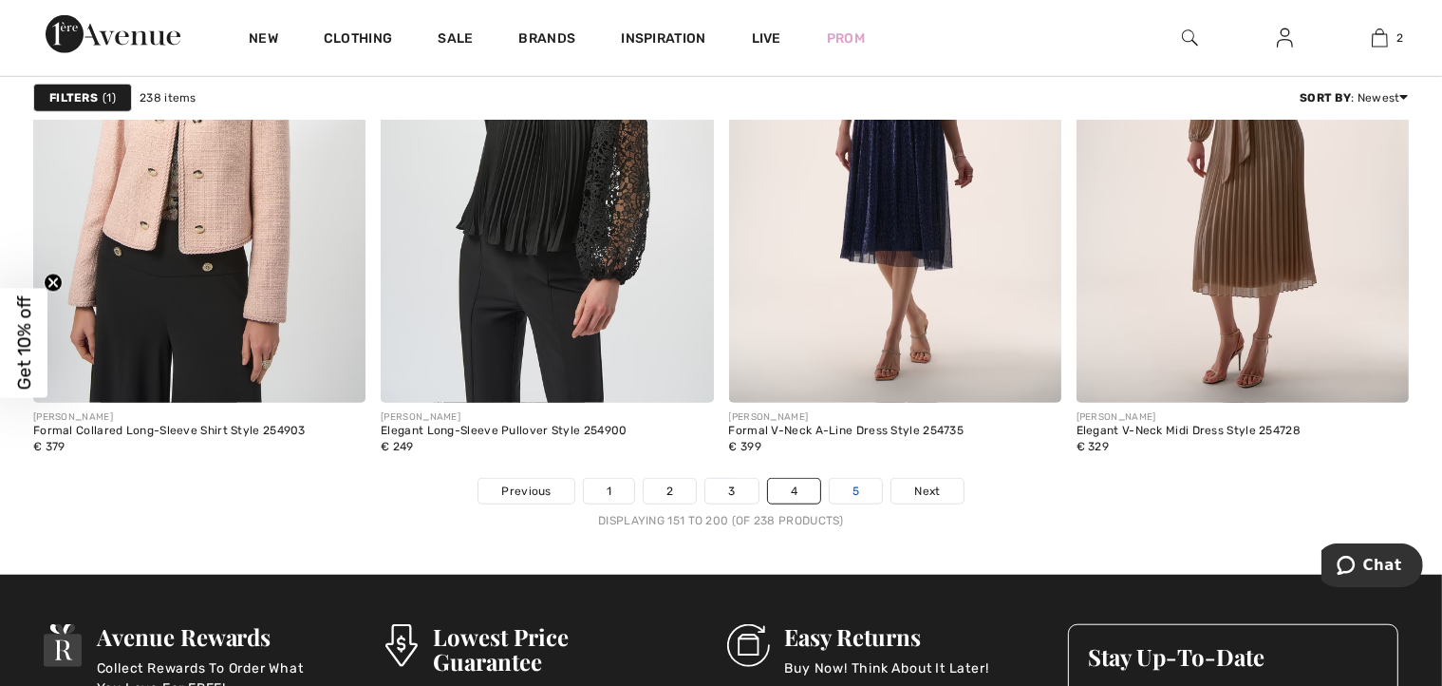
click at [866, 481] on link "5" at bounding box center [856, 491] width 52 height 25
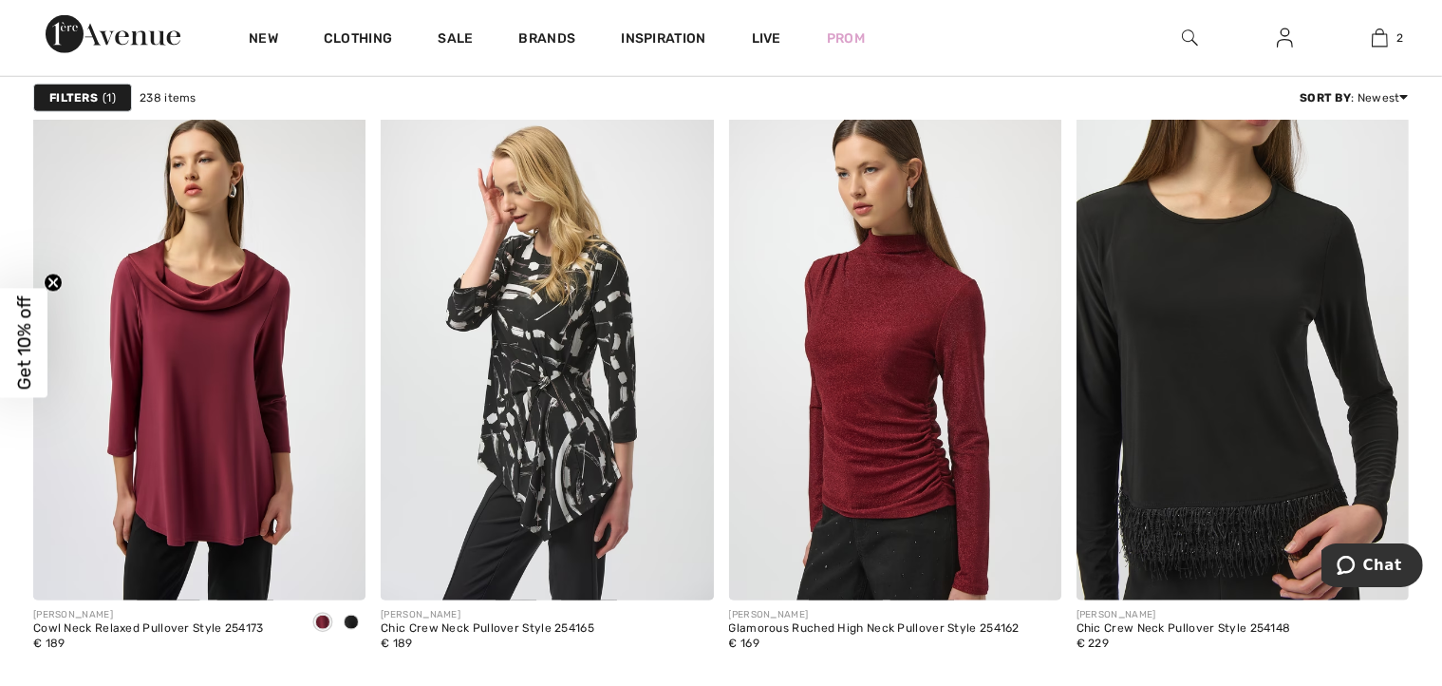
scroll to position [1899, 0]
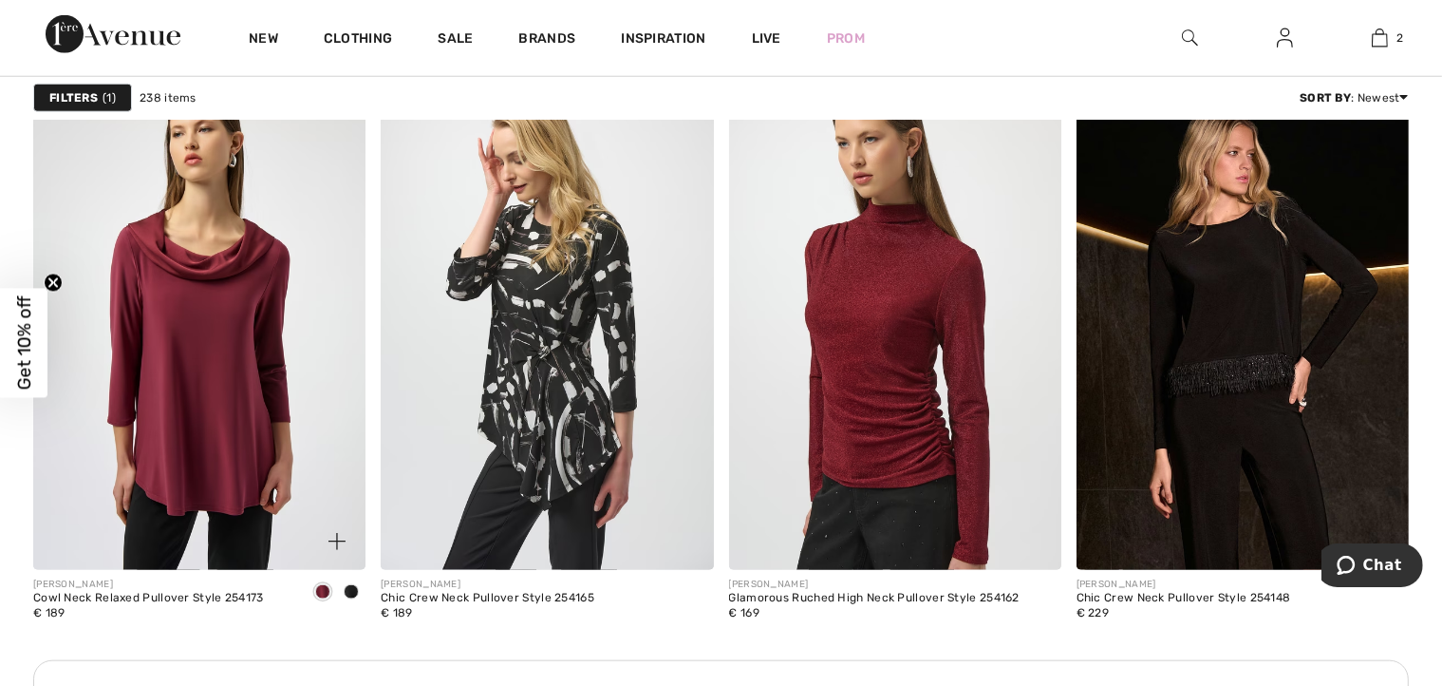
click at [323, 584] on span at bounding box center [322, 591] width 15 height 15
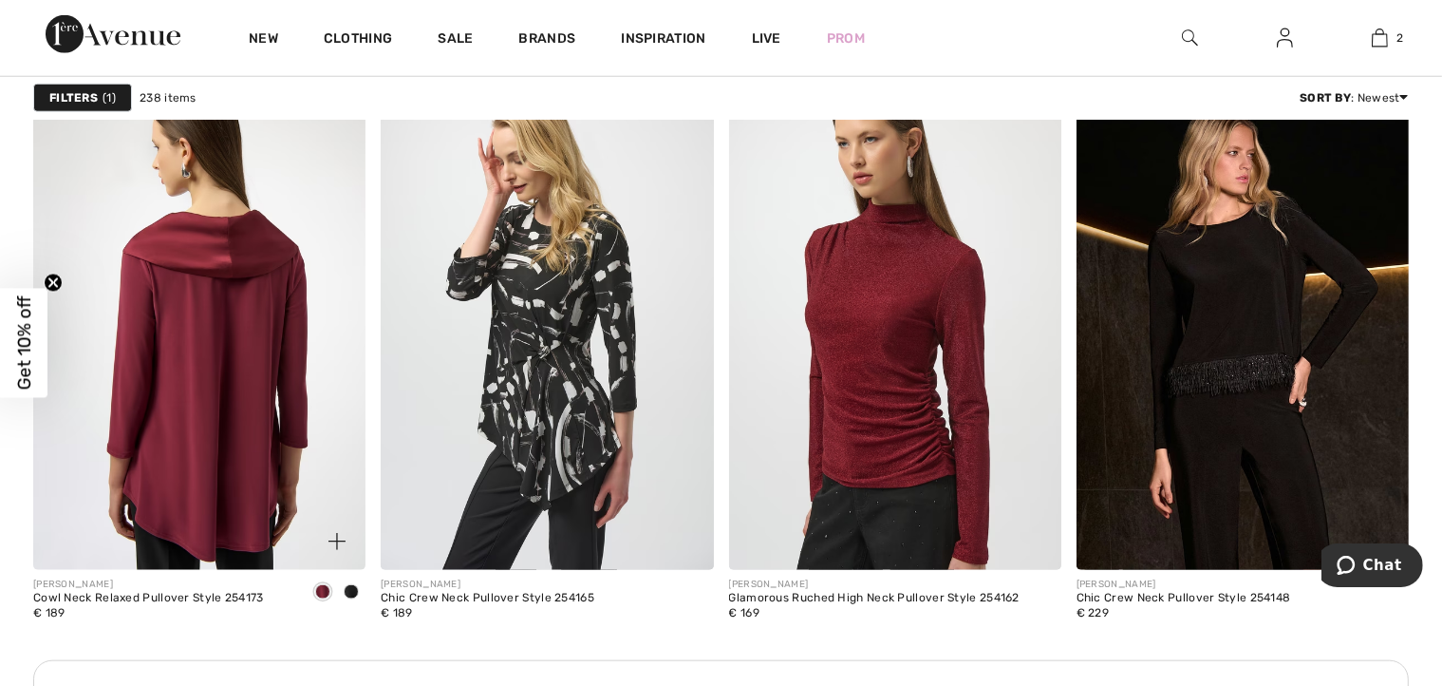
click at [218, 347] on img at bounding box center [199, 319] width 332 height 499
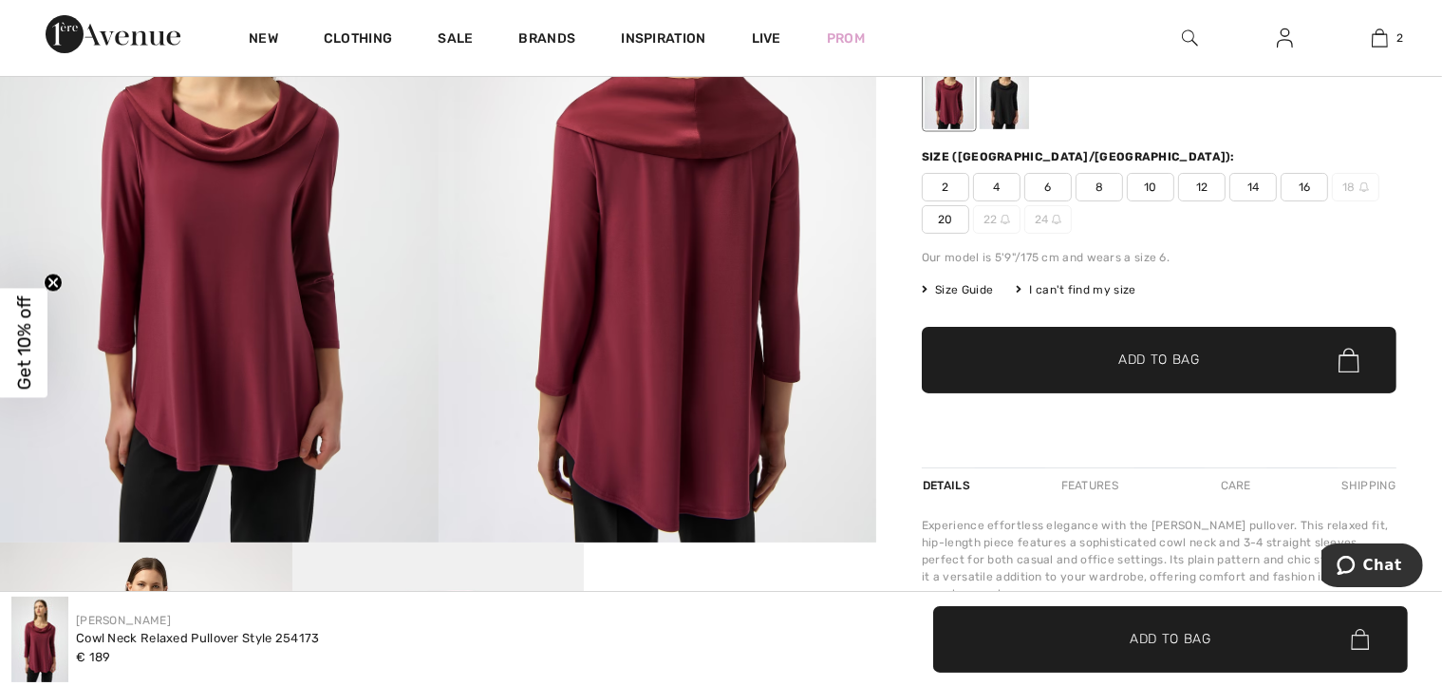
scroll to position [247, 0]
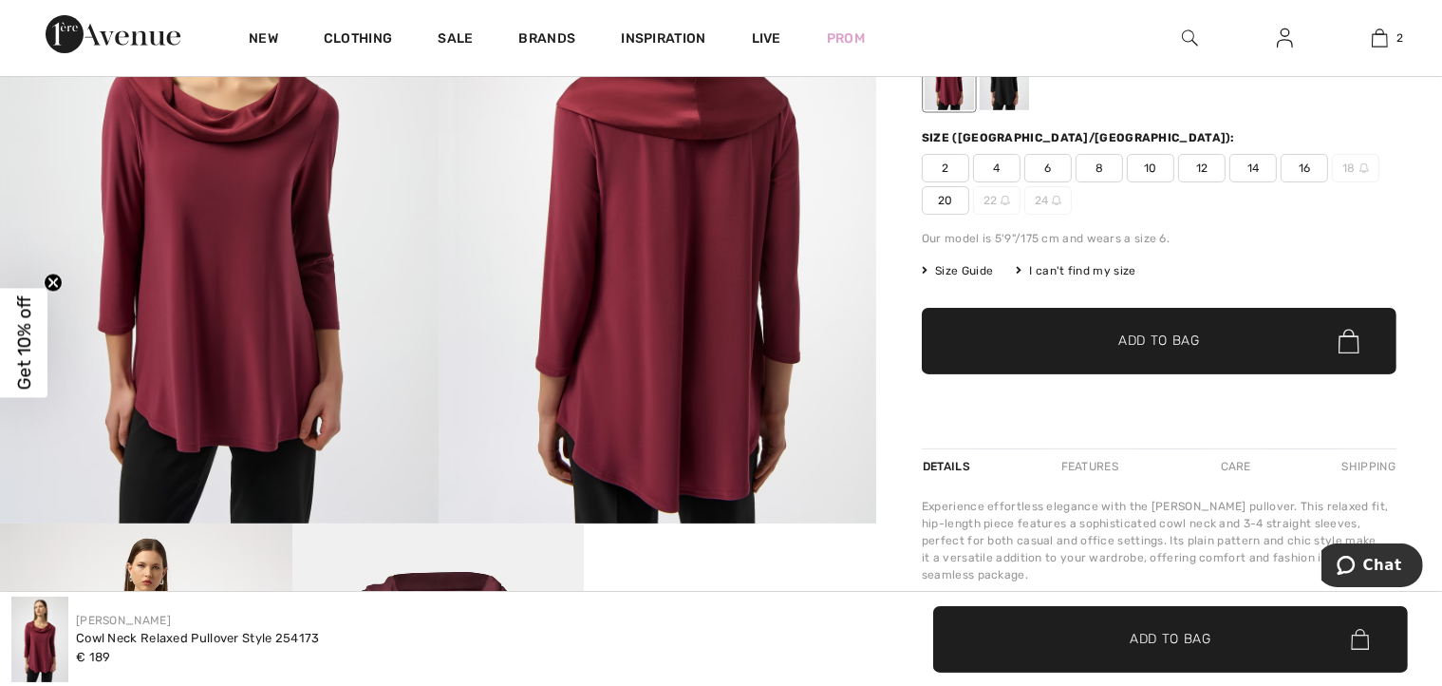
click at [959, 262] on span "Size Guide" at bounding box center [957, 270] width 71 height 17
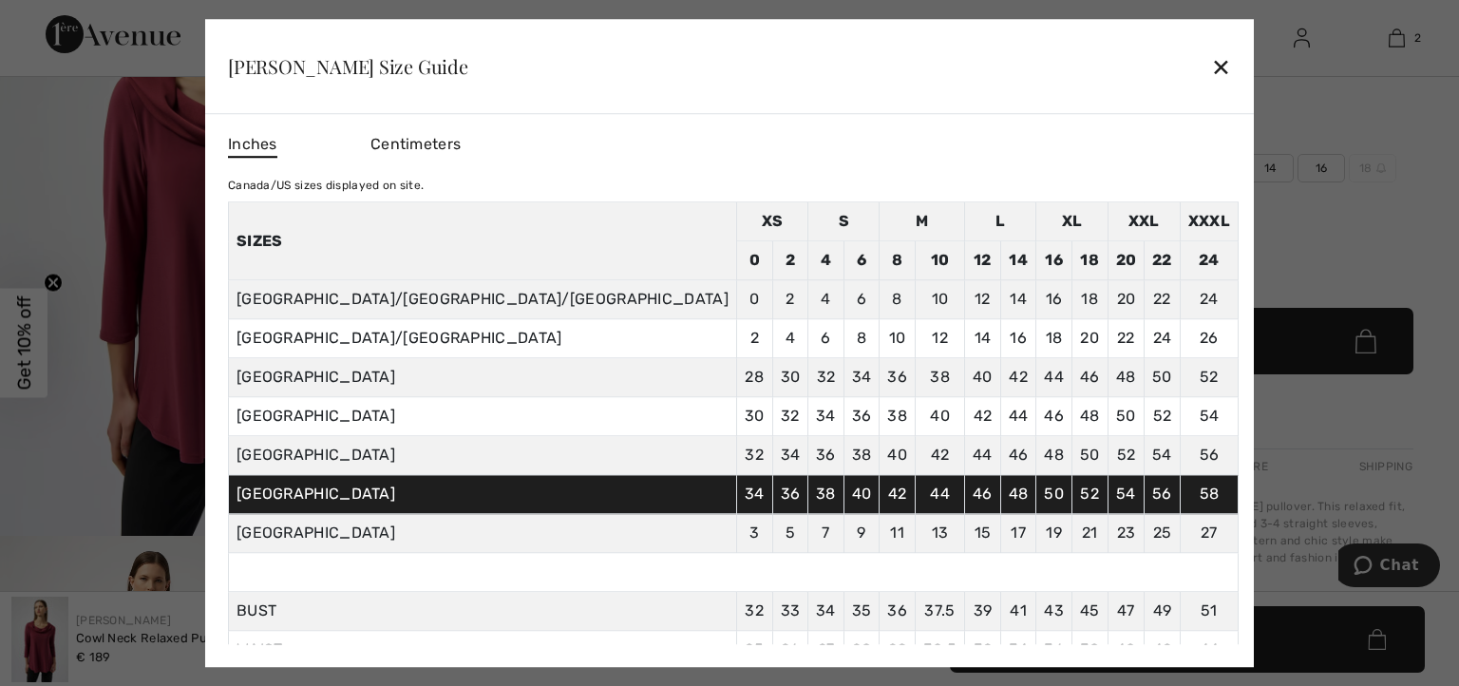
click at [1211, 73] on div "✕" at bounding box center [1221, 67] width 20 height 40
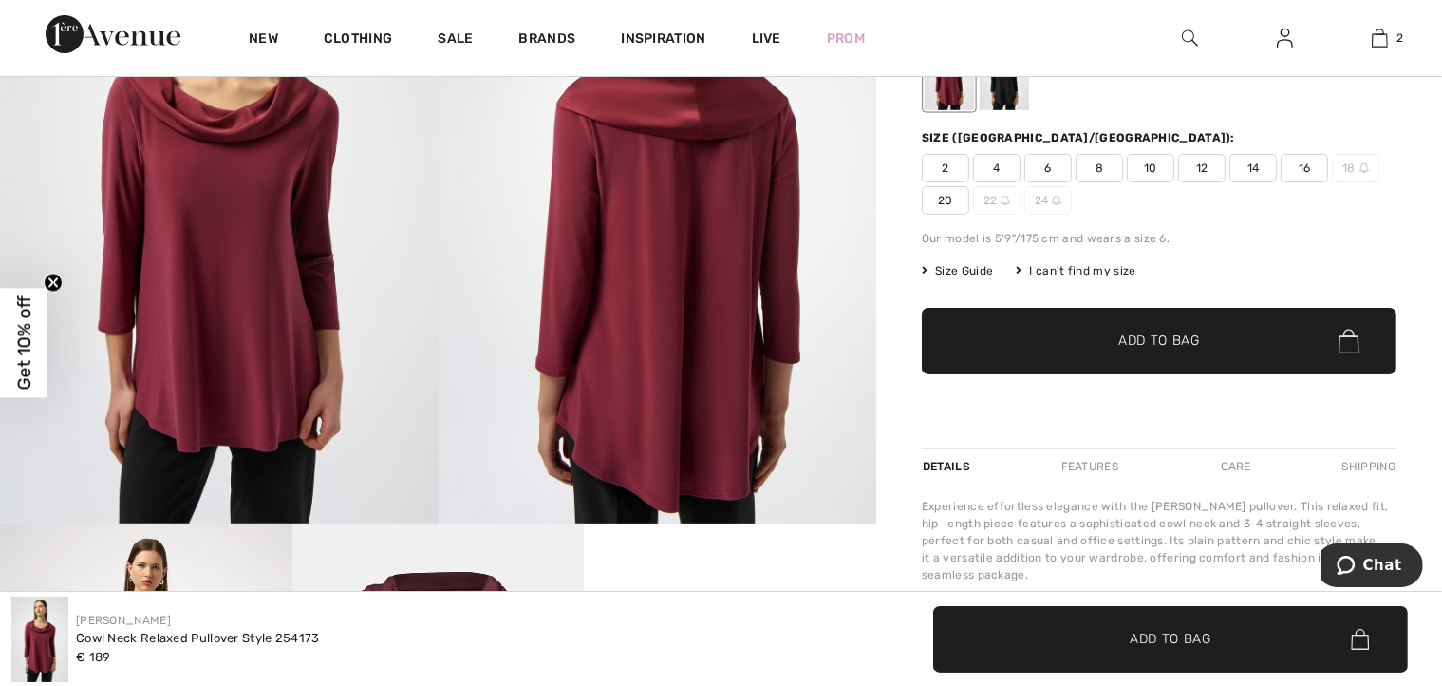
click at [1307, 168] on span "16" at bounding box center [1304, 168] width 47 height 28
click at [1156, 331] on span "Add to Bag" at bounding box center [1160, 341] width 82 height 20
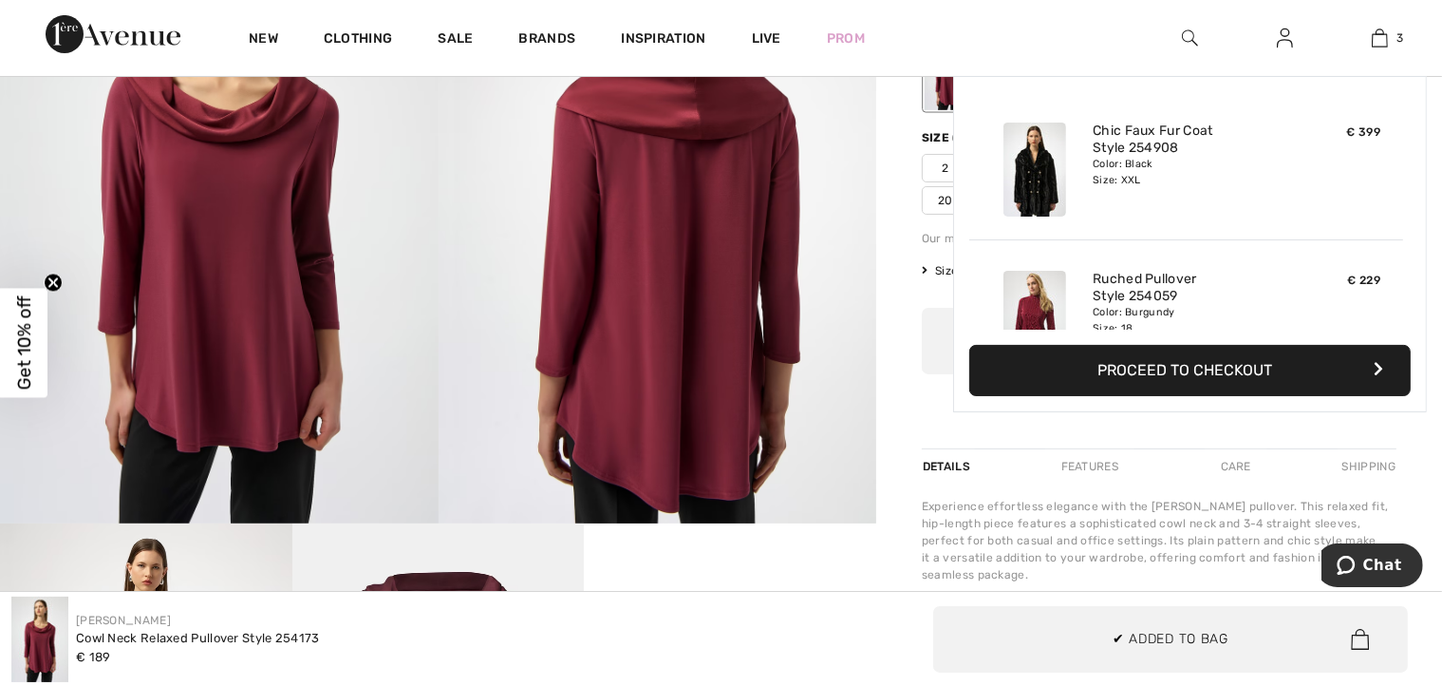
scroll to position [206, 0]
